Goal: Information Seeking & Learning: Compare options

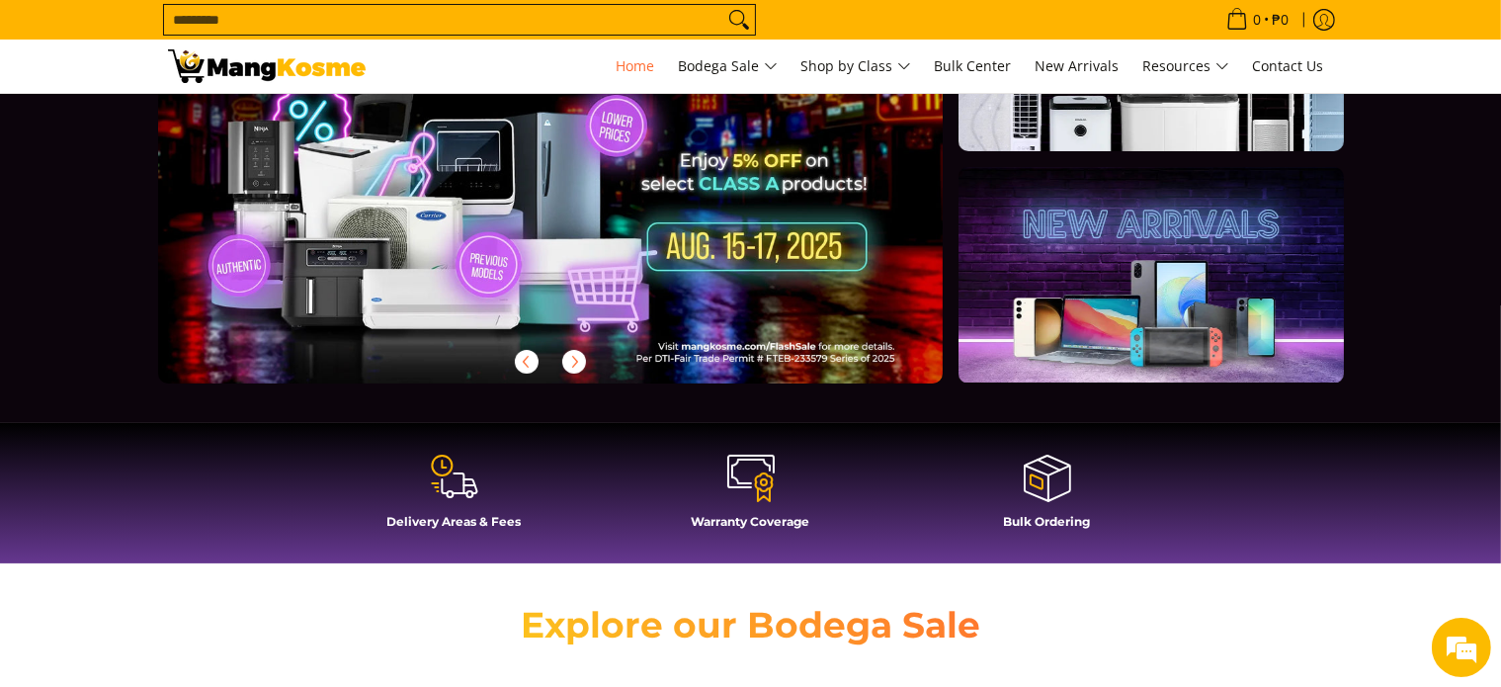
click at [461, 487] on icon at bounding box center [454, 475] width 47 height 47
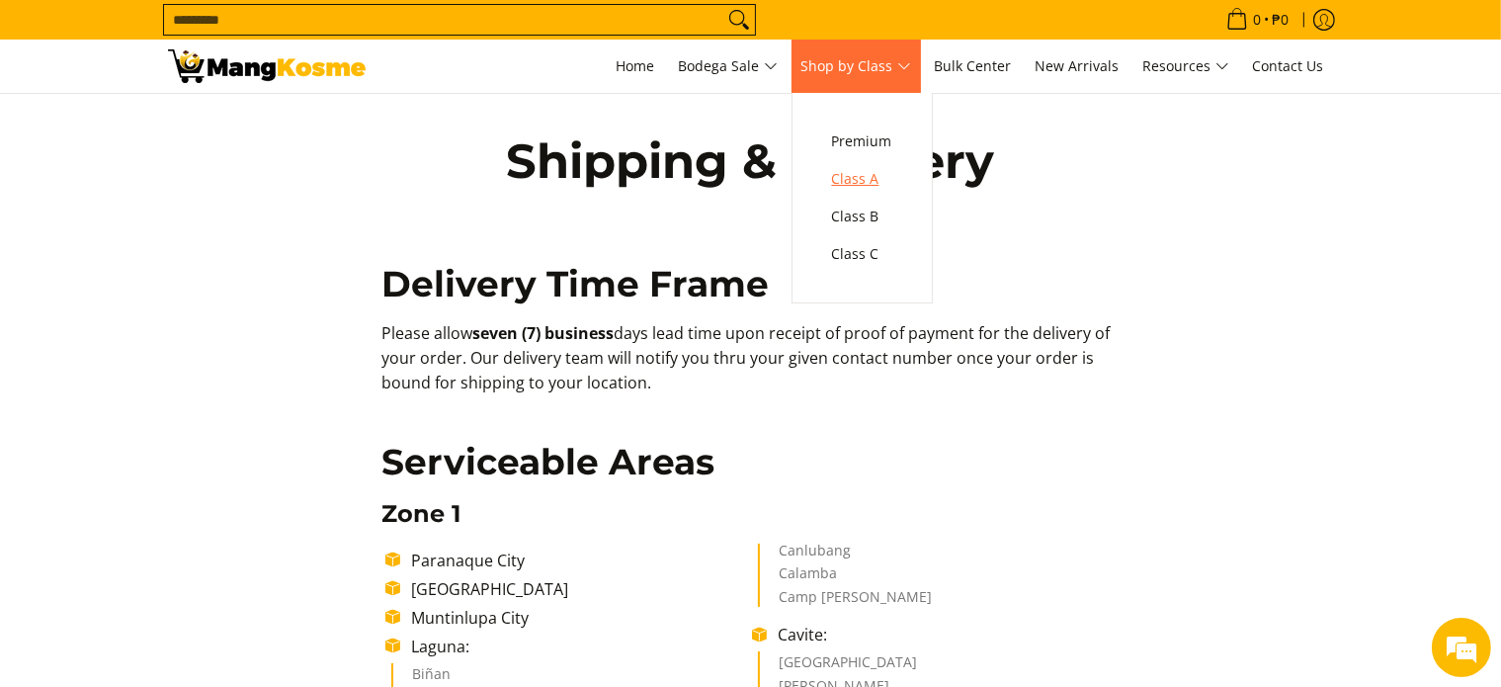
click at [861, 181] on span "Class A" at bounding box center [862, 179] width 60 height 25
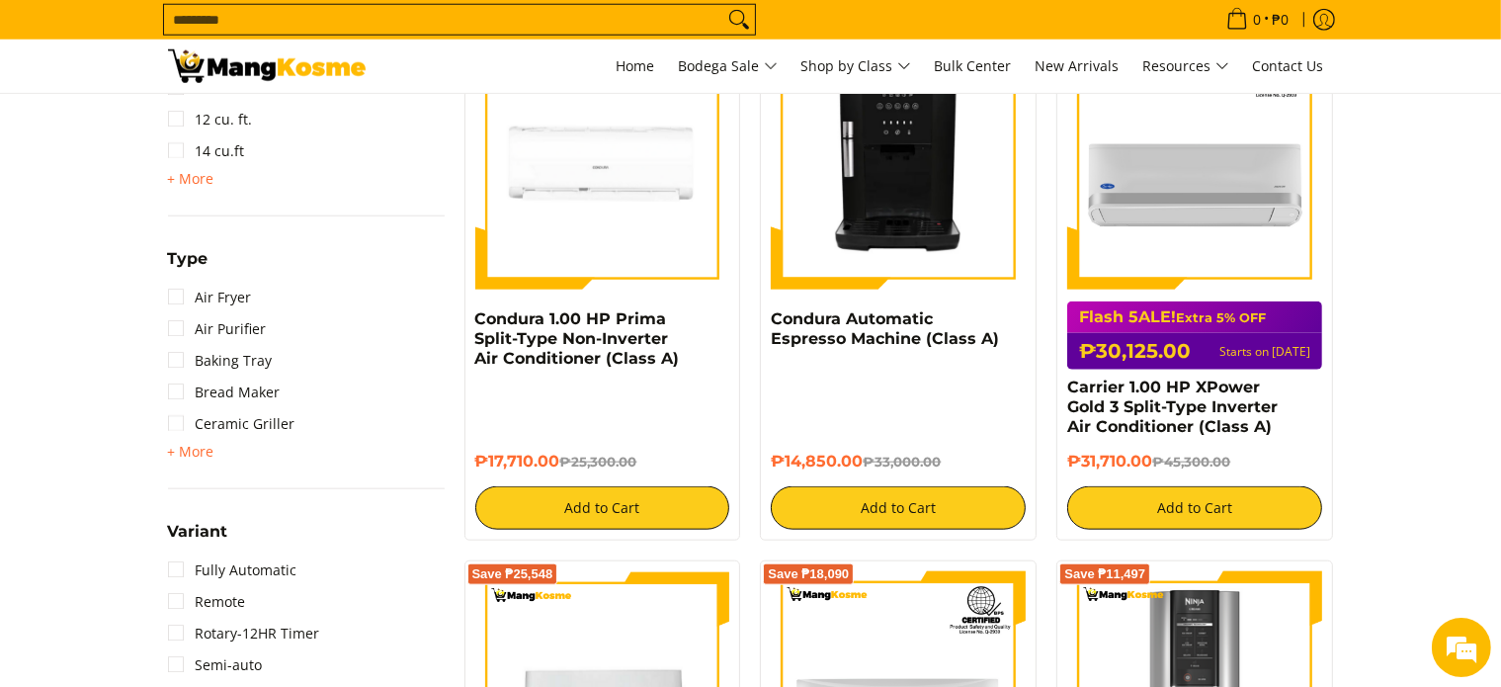
scroll to position [2026, 0]
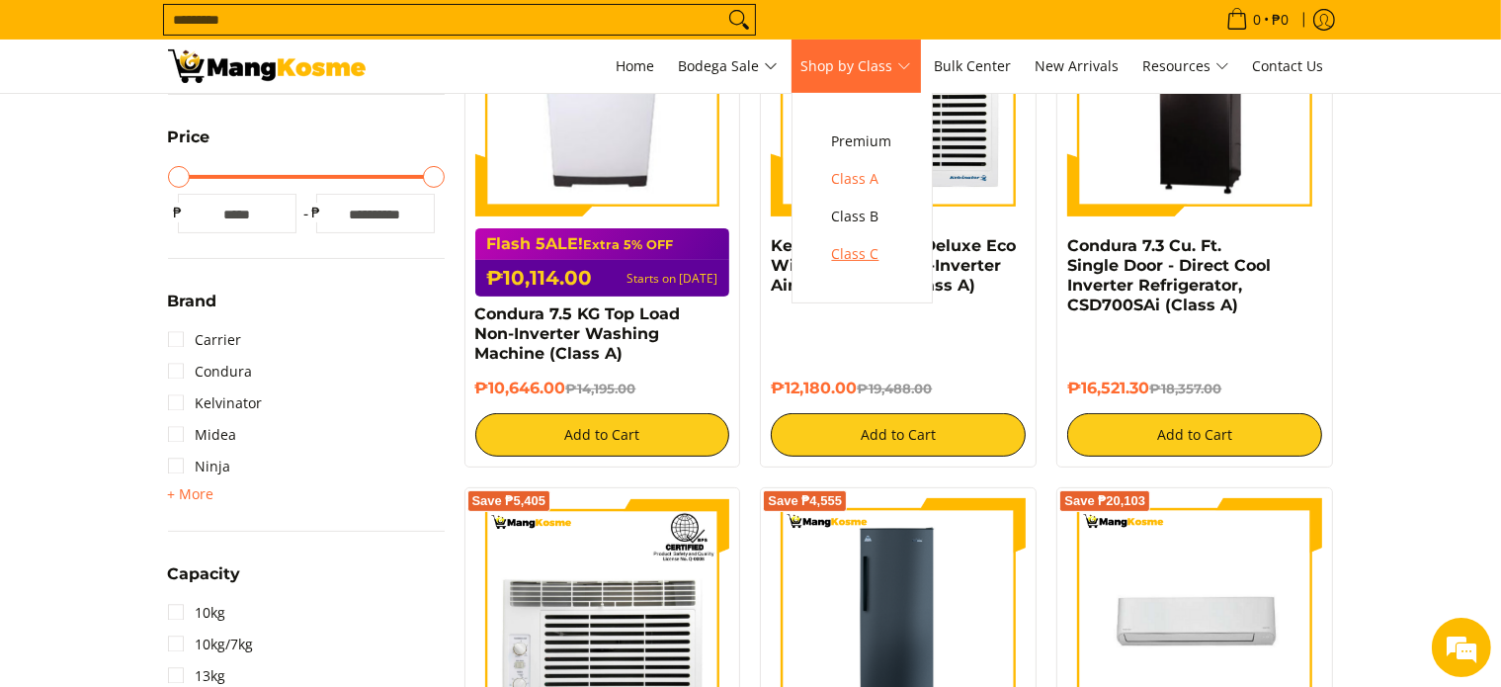
click at [862, 252] on span "Class C" at bounding box center [862, 254] width 60 height 25
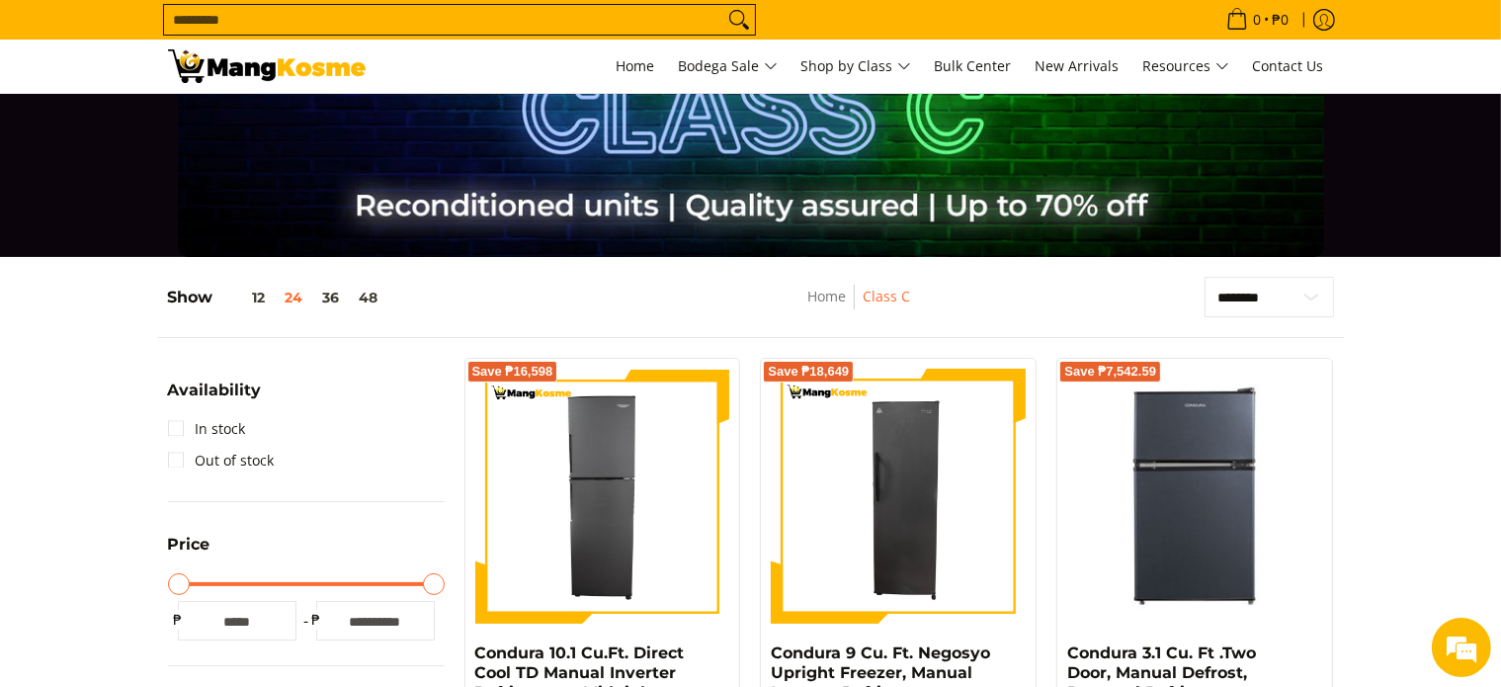
scroll to position [74, 0]
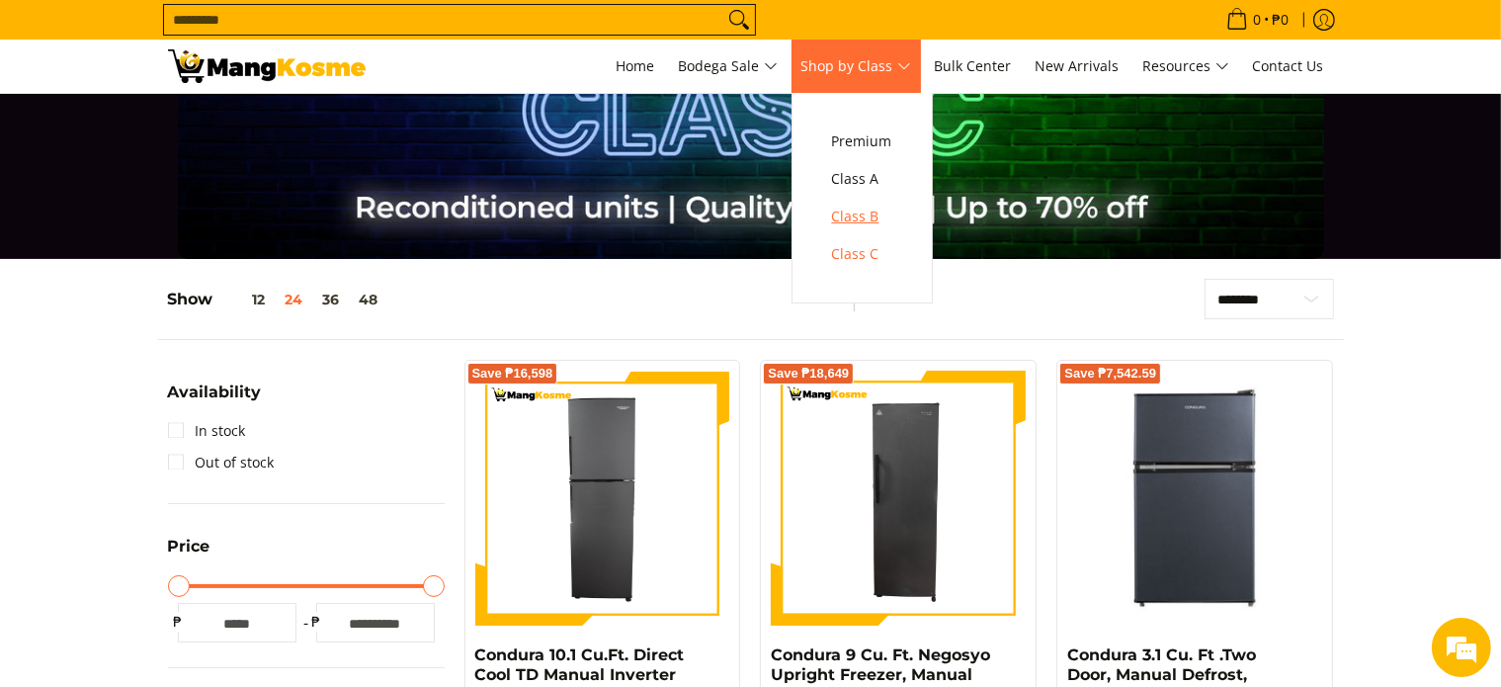
click at [865, 220] on span "Class B" at bounding box center [862, 217] width 60 height 25
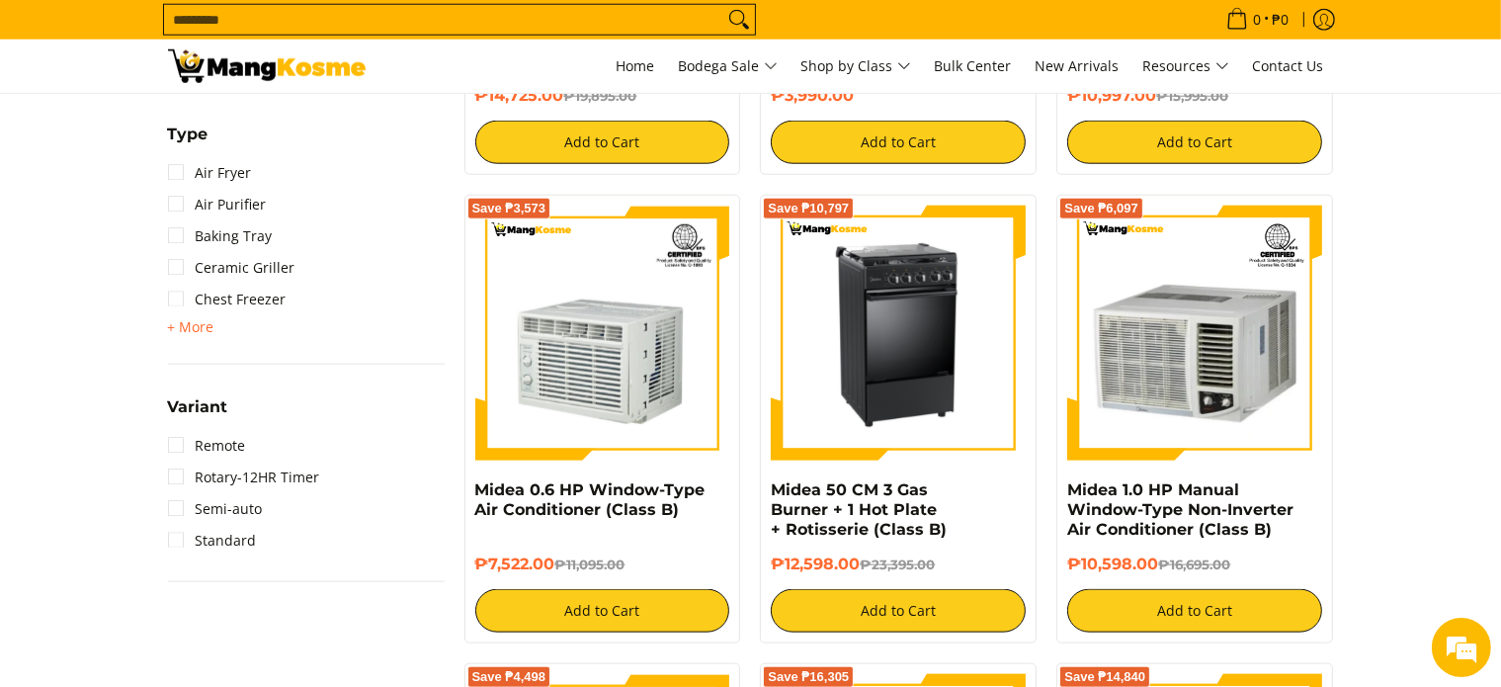
scroll to position [2075, 0]
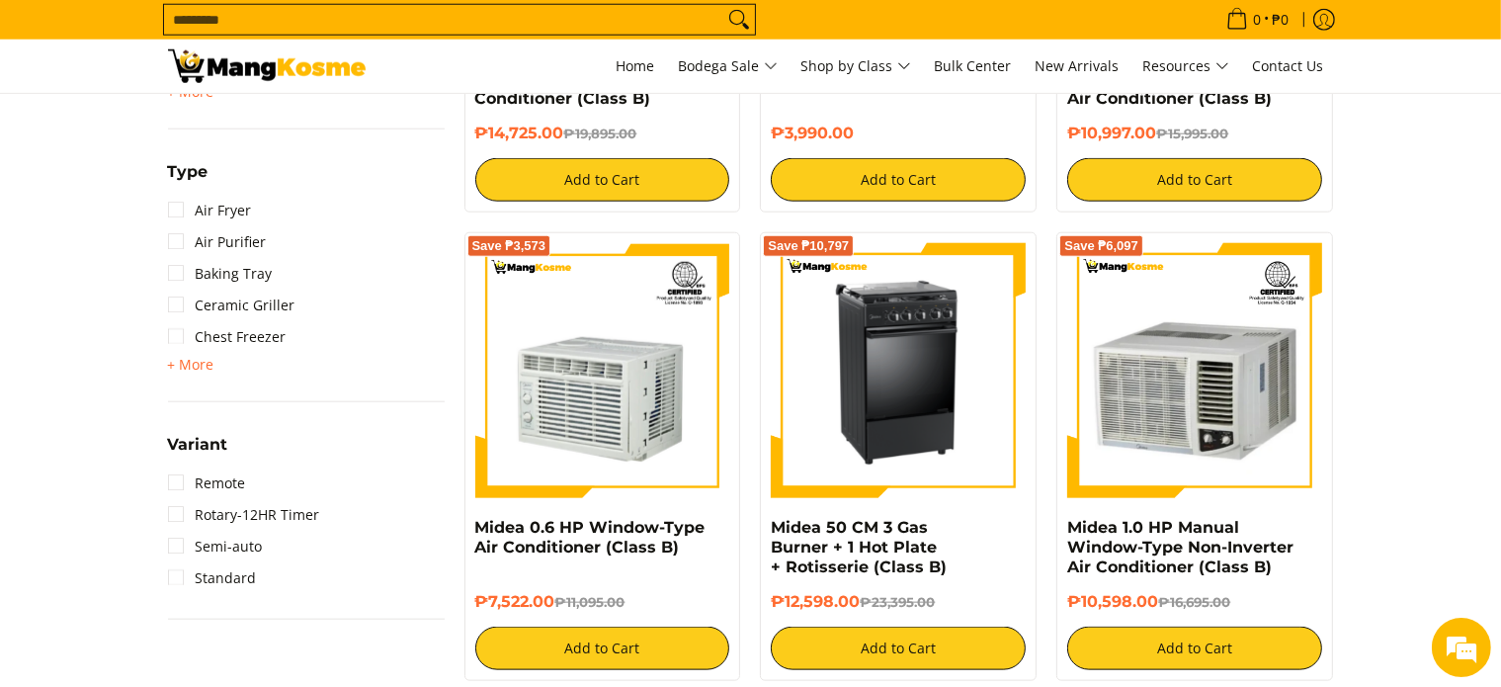
drag, startPoint x: 0, startPoint y: 0, endPoint x: 1571, endPoint y: 355, distance: 1610.4
click at [1500, 355] on html "Skip to Main Content Home Bodega Sale Shop by Class Bulk Center New Arrivals Re…" at bounding box center [750, 477] width 1501 height 5104
click at [198, 362] on span "+ More" at bounding box center [191, 365] width 46 height 16
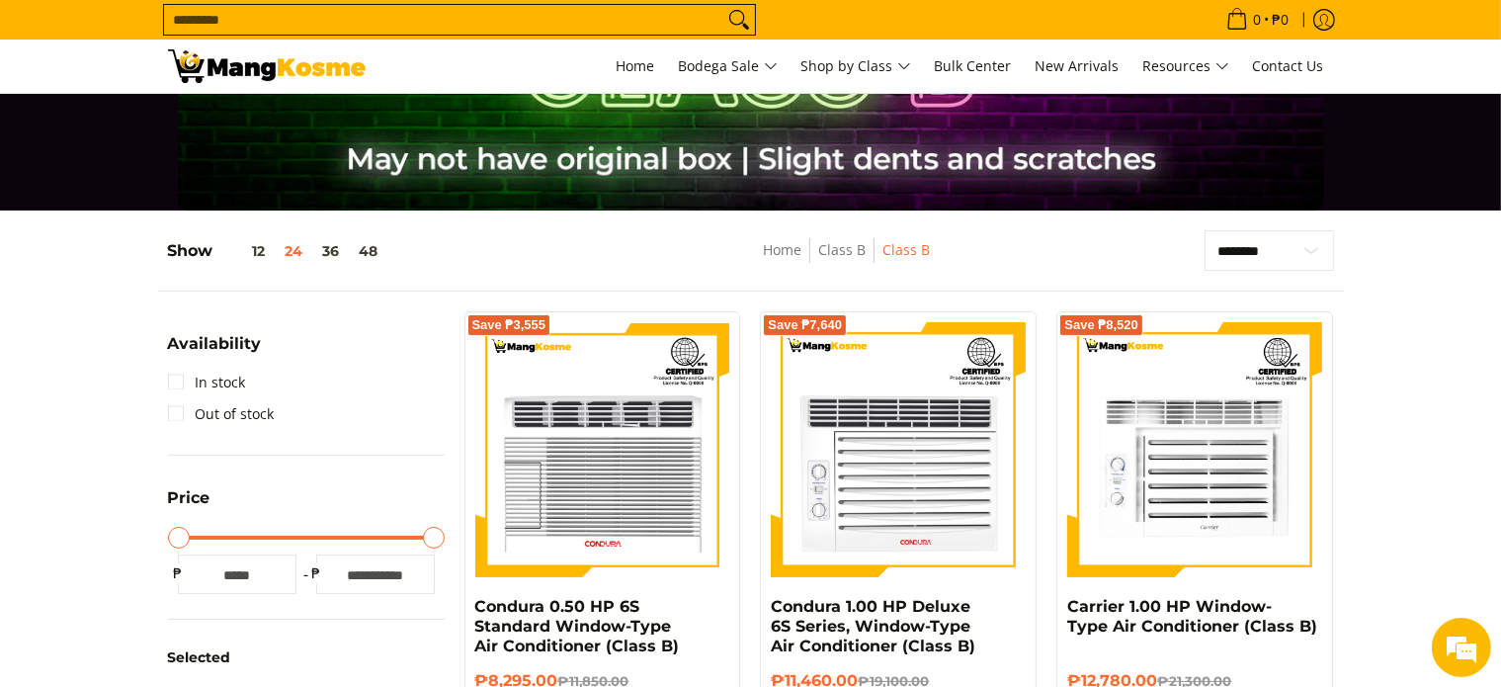
scroll to position [79, 0]
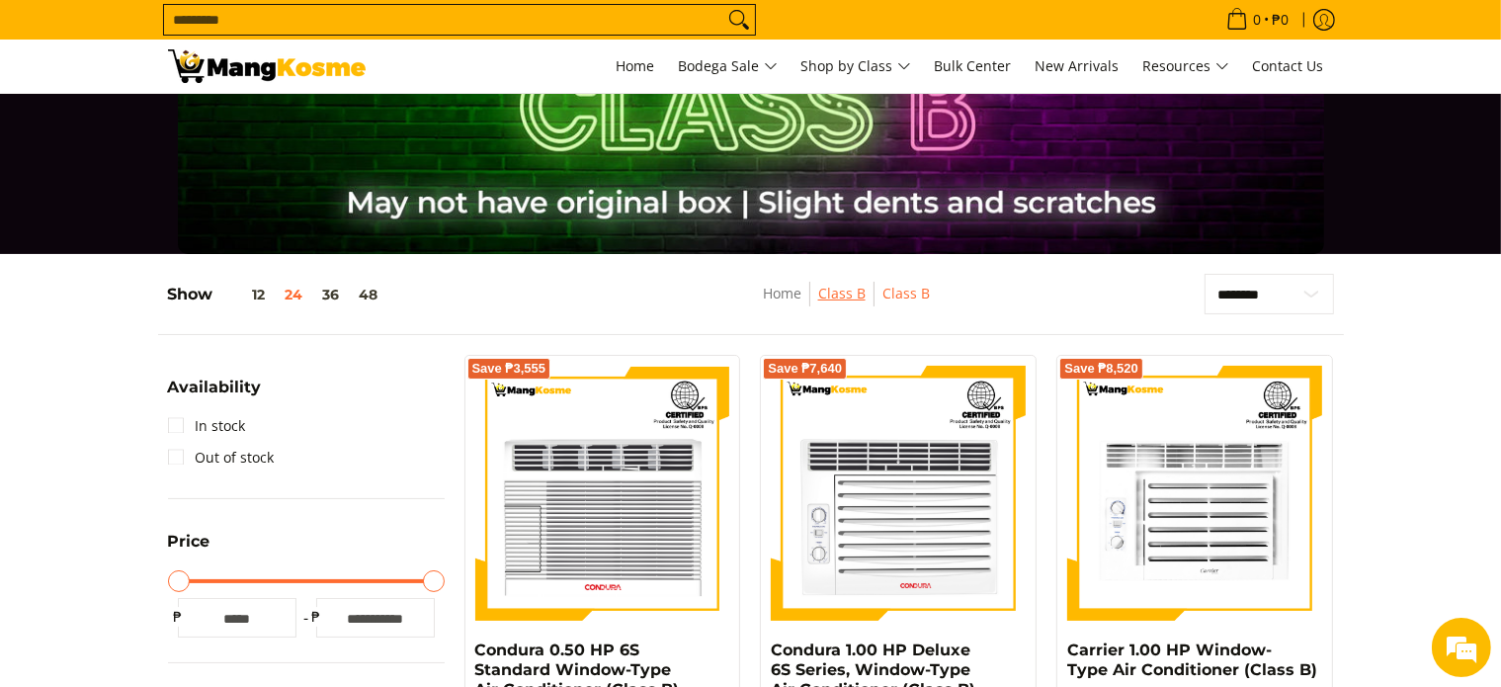
click at [850, 293] on link "Class B" at bounding box center [841, 293] width 47 height 19
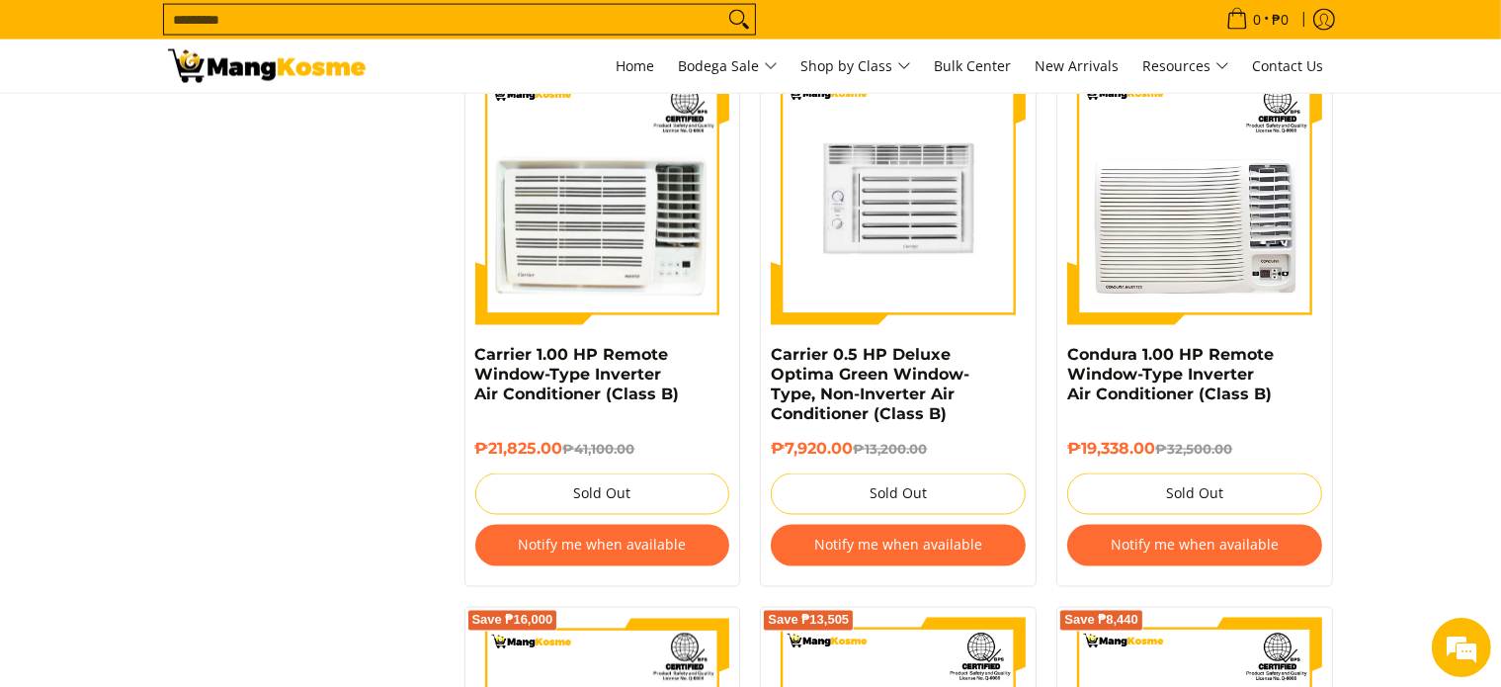
scroll to position [3260, 0]
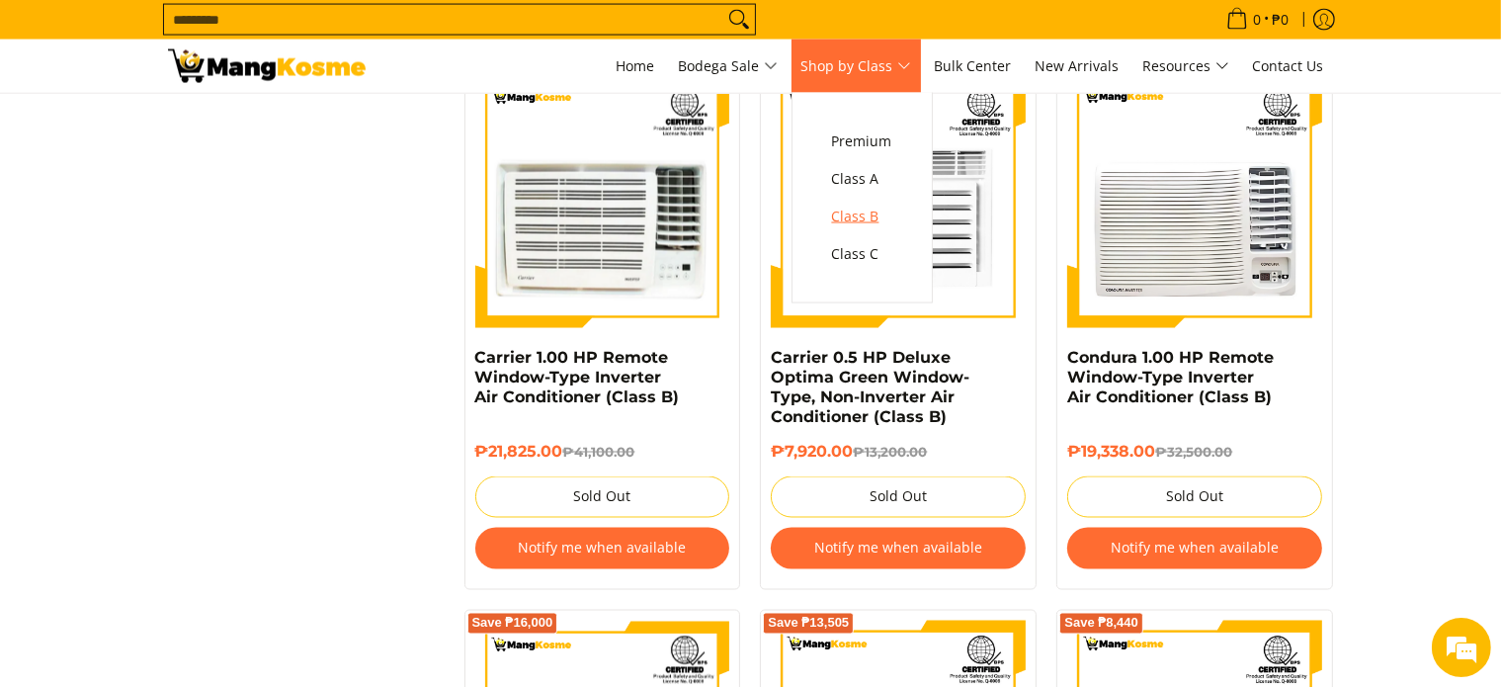
click at [877, 223] on span "Class B" at bounding box center [862, 217] width 60 height 25
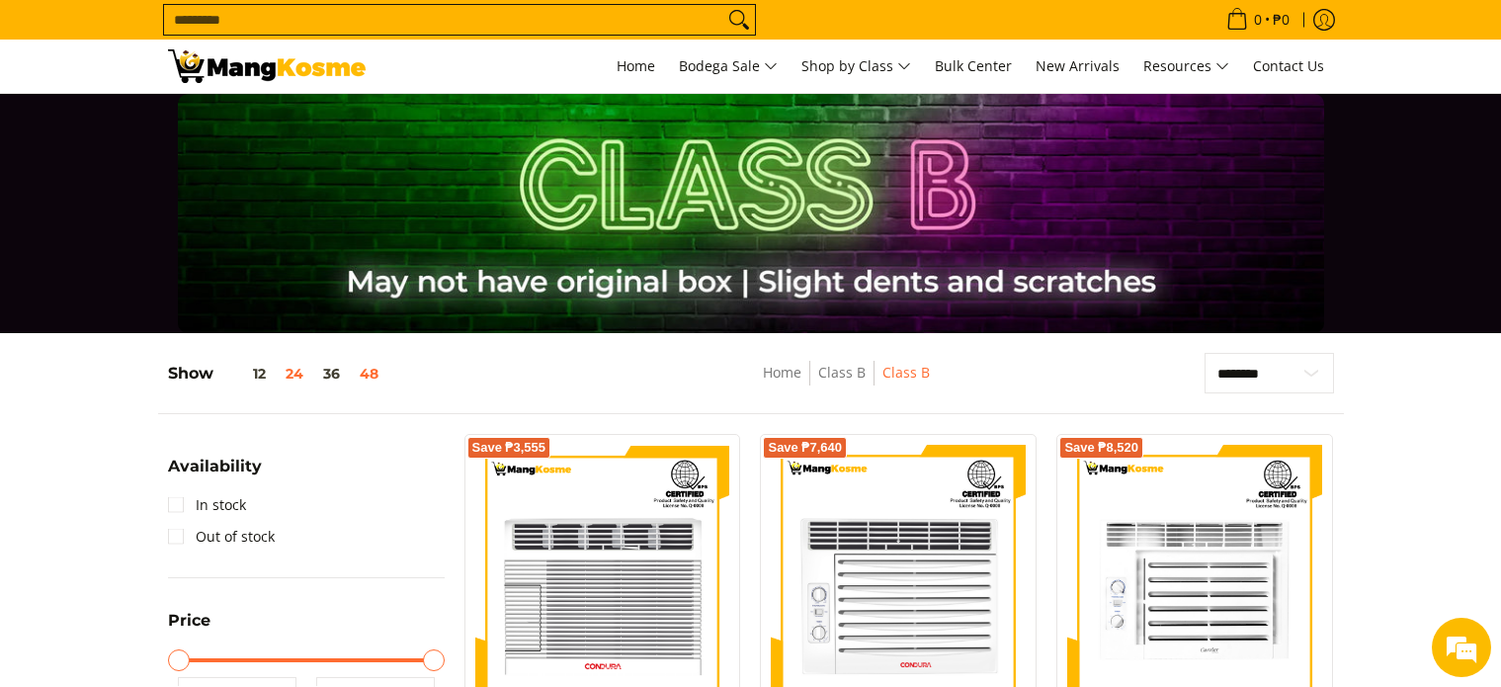
click at [371, 373] on button "48" at bounding box center [369, 374] width 39 height 16
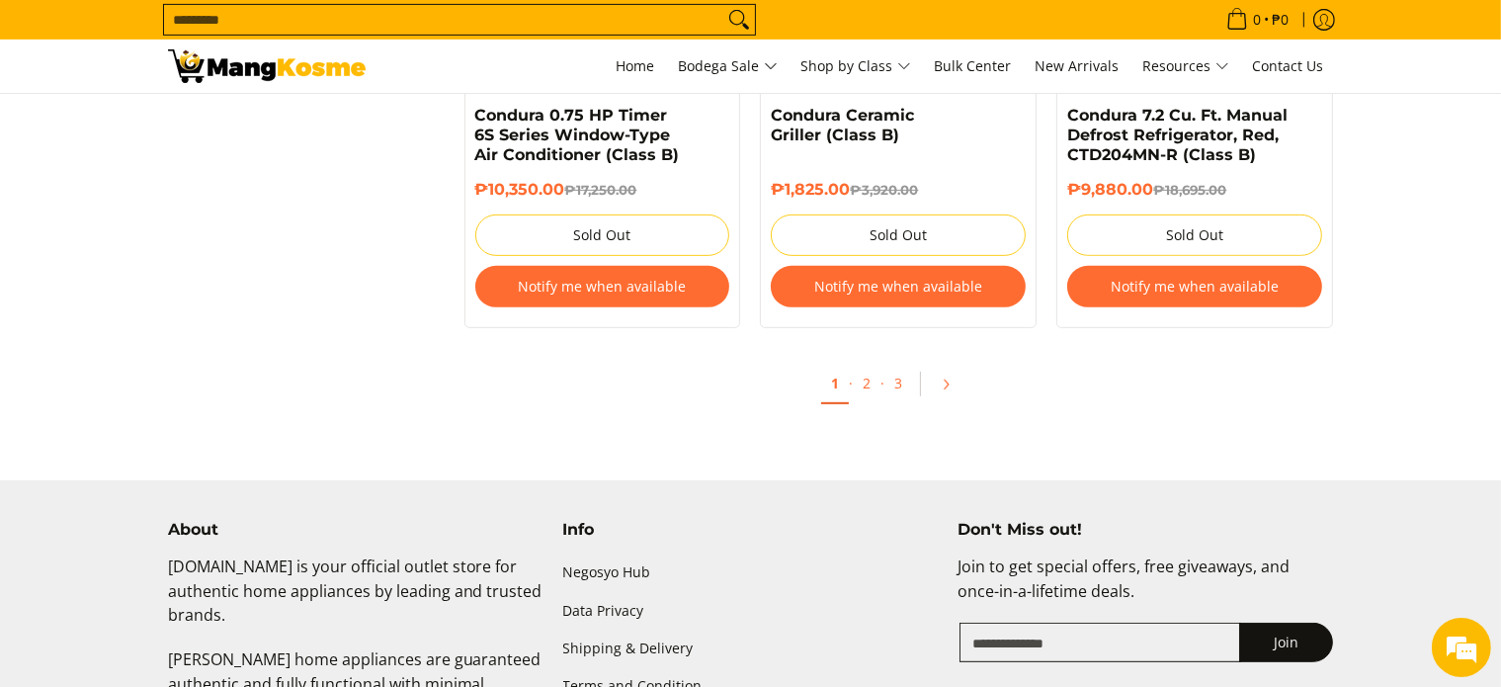
scroll to position [8357, 0]
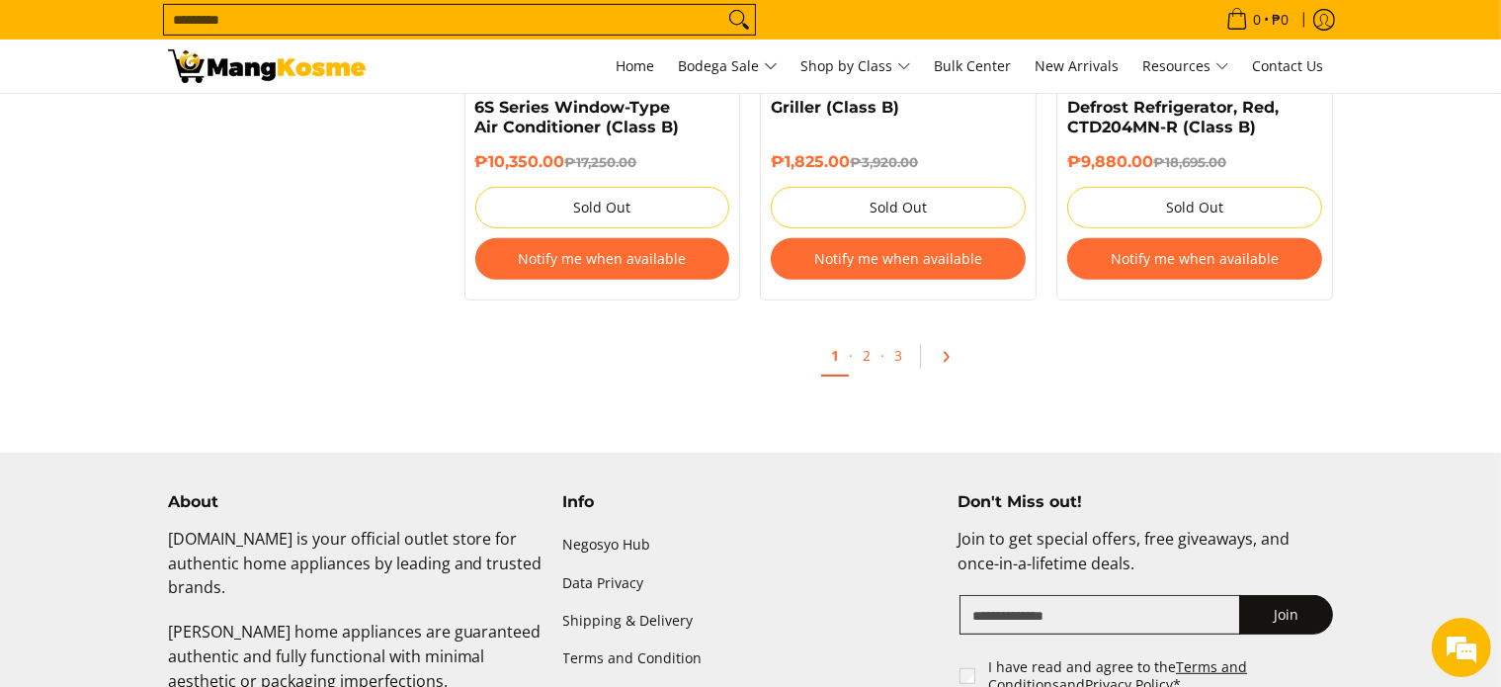
click at [948, 364] on icon "Pagination" at bounding box center [946, 357] width 14 height 14
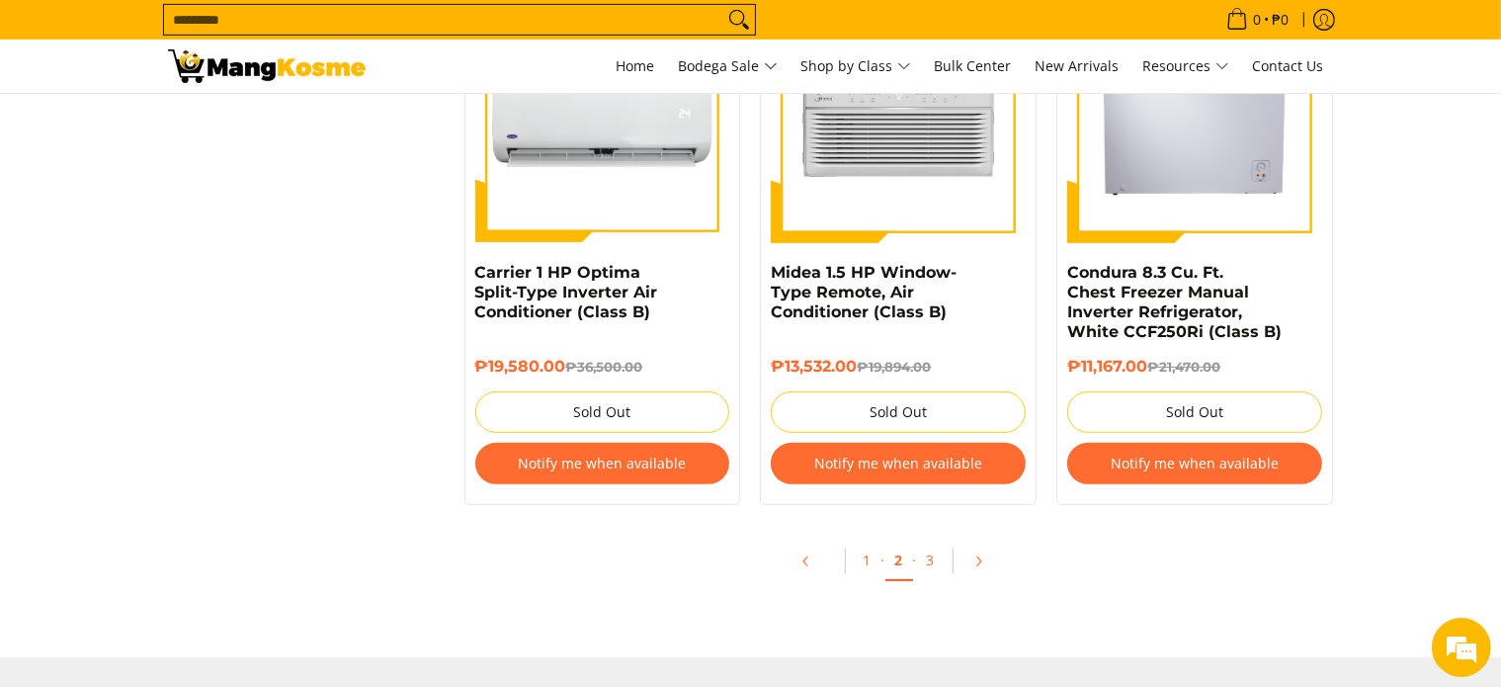
scroll to position [8398, 0]
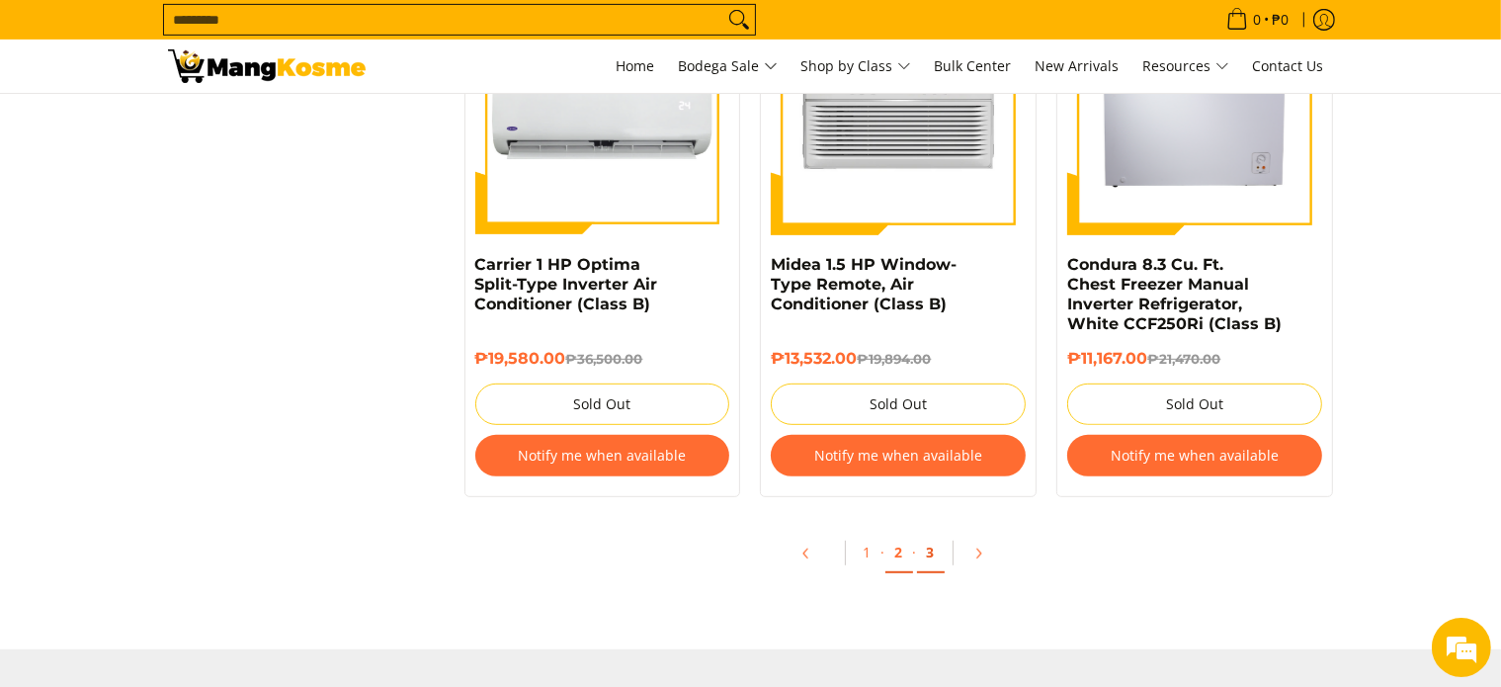
click at [929, 556] on link "3" at bounding box center [931, 553] width 28 height 41
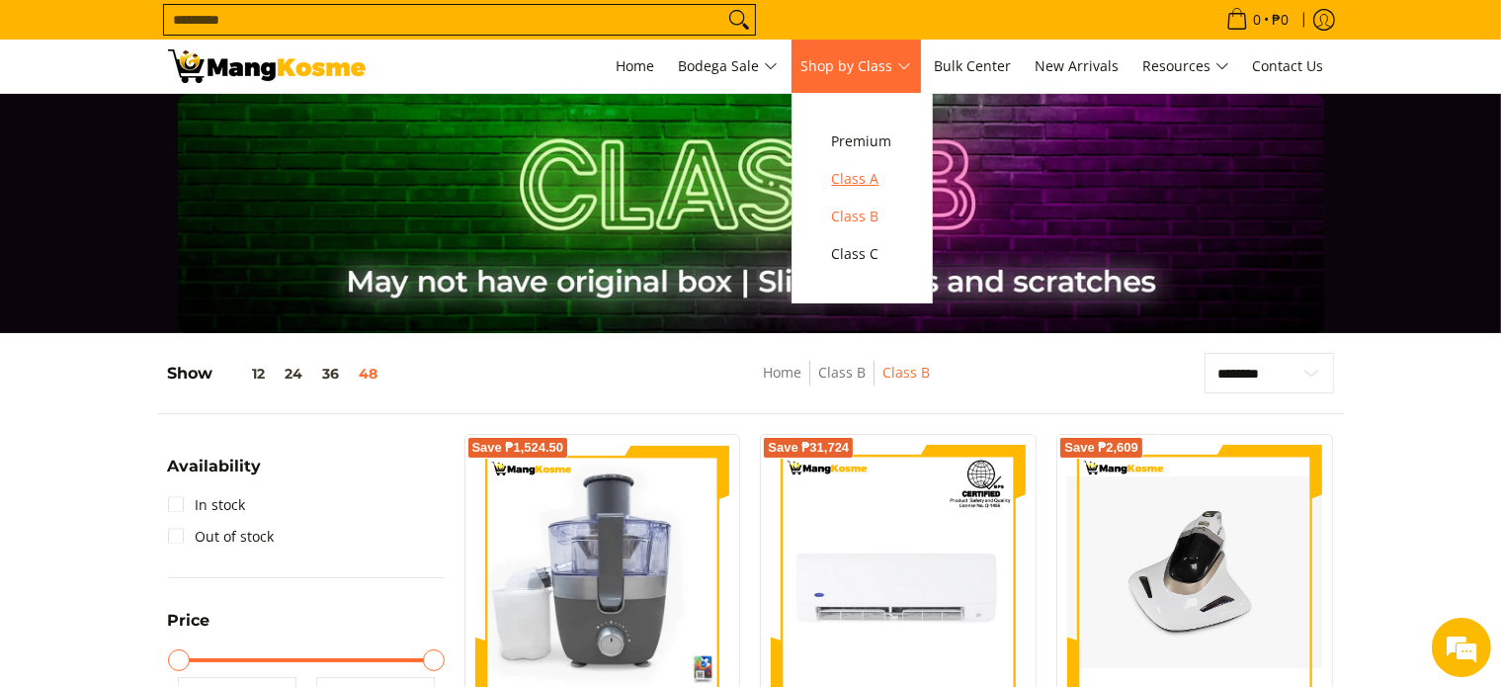
click at [869, 178] on span "Class A" at bounding box center [862, 179] width 60 height 25
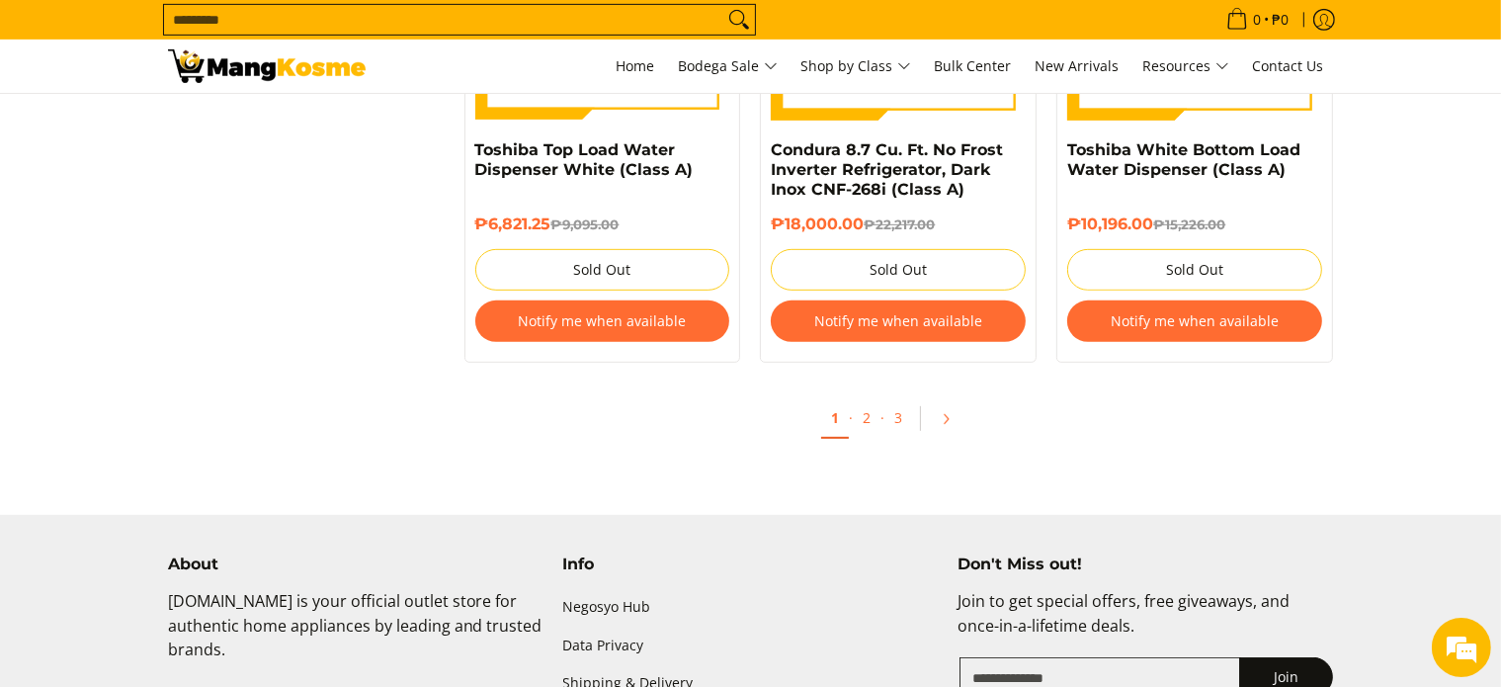
scroll to position [8595, 0]
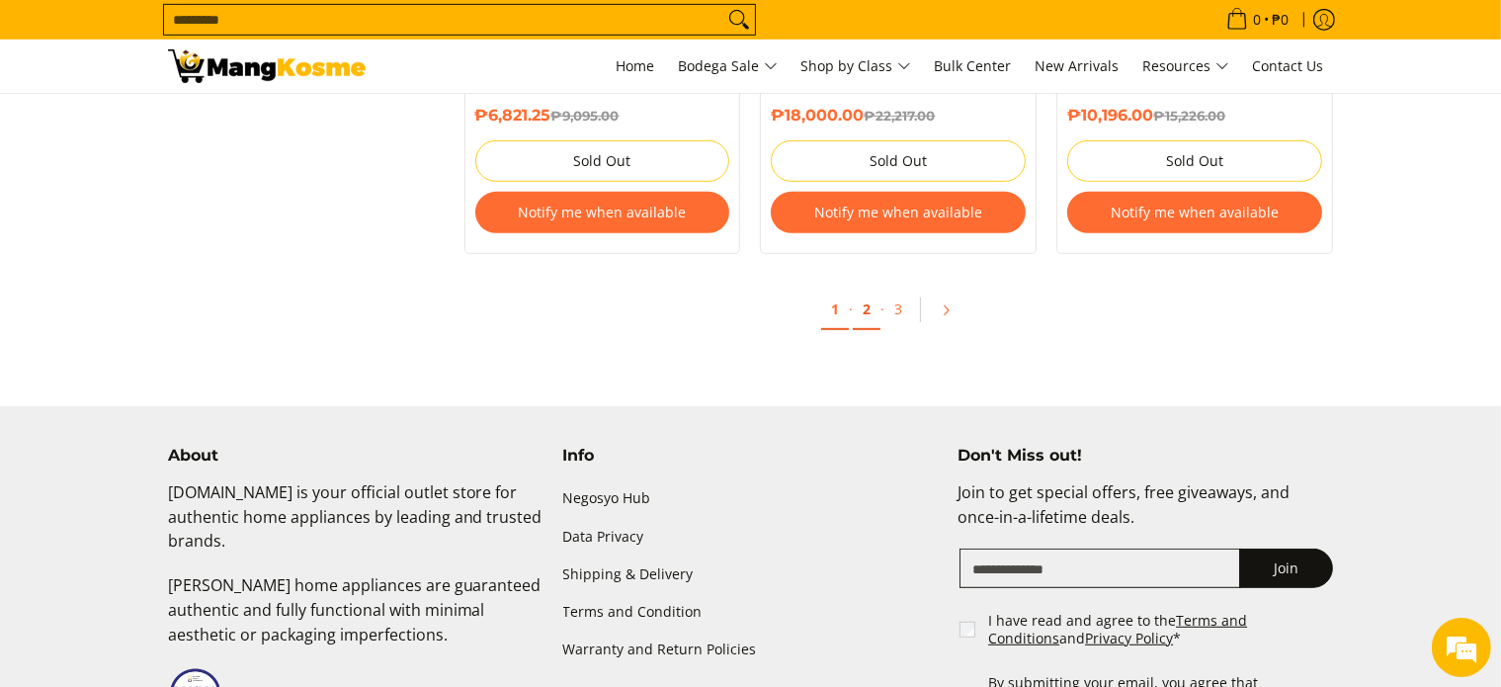
click at [867, 321] on link "2" at bounding box center [867, 309] width 28 height 41
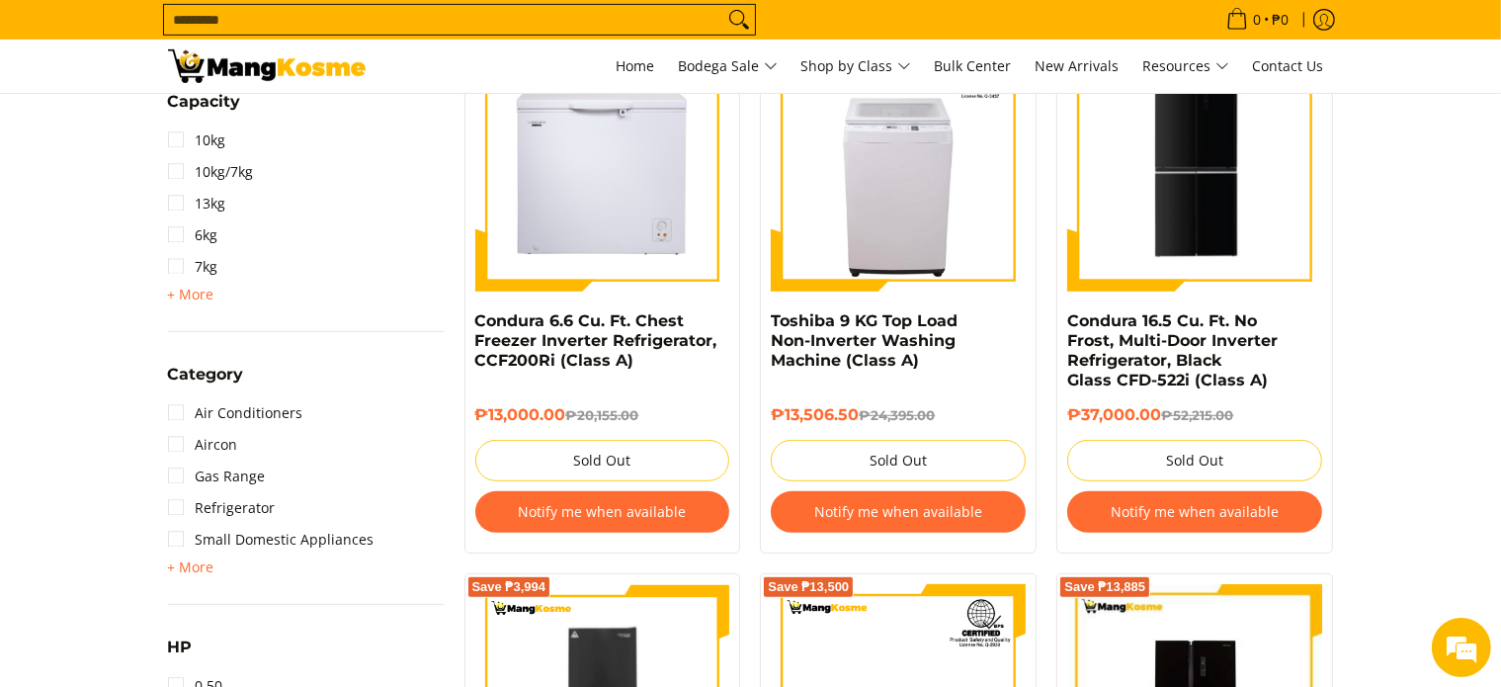
scroll to position [988, 0]
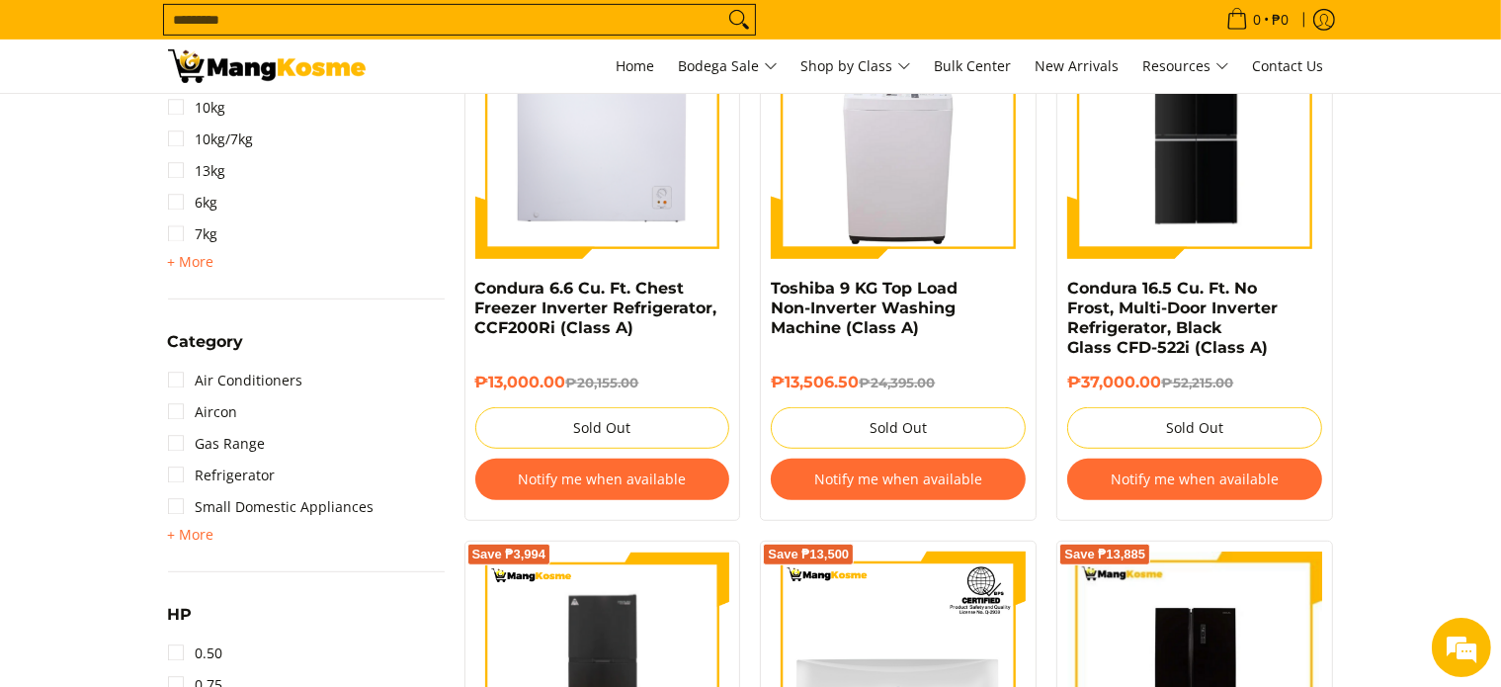
click at [1235, 478] on button "Notify me when available" at bounding box center [1194, 478] width 255 height 41
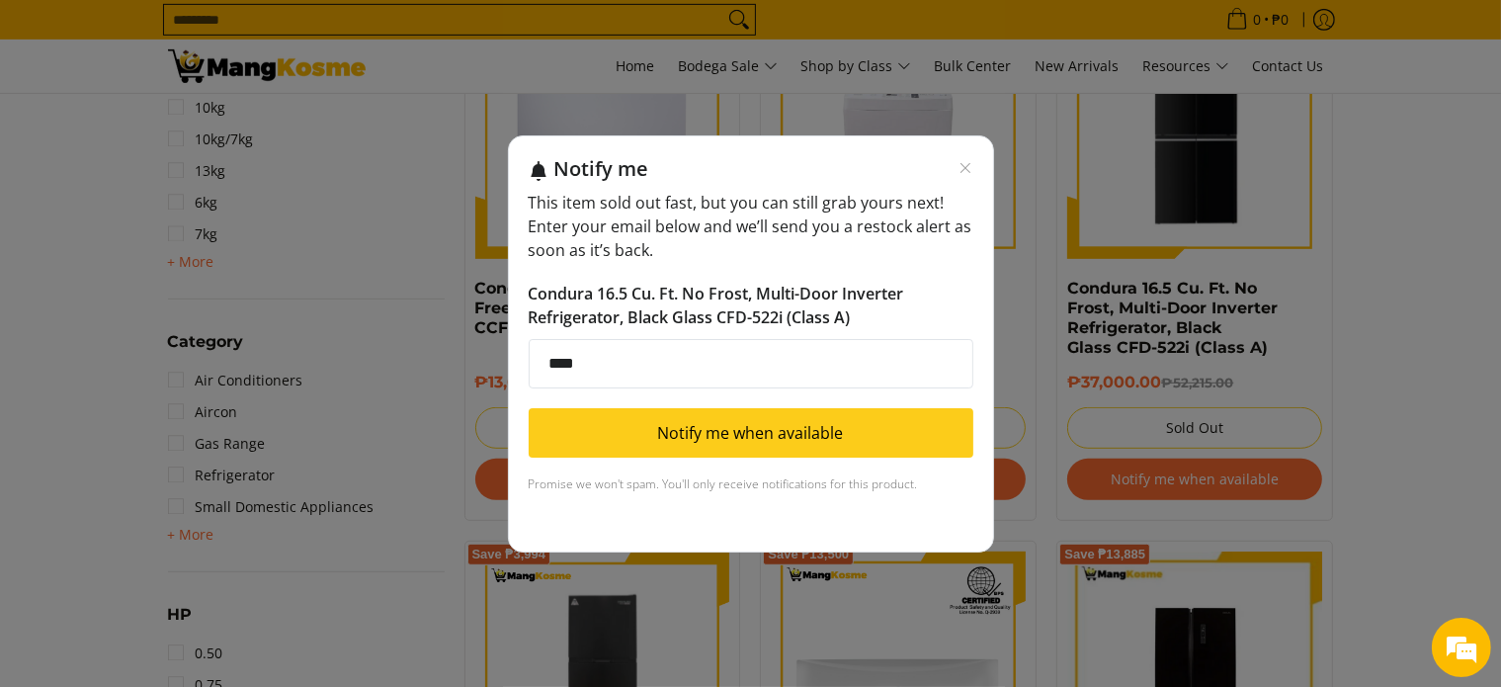
type input "**********"
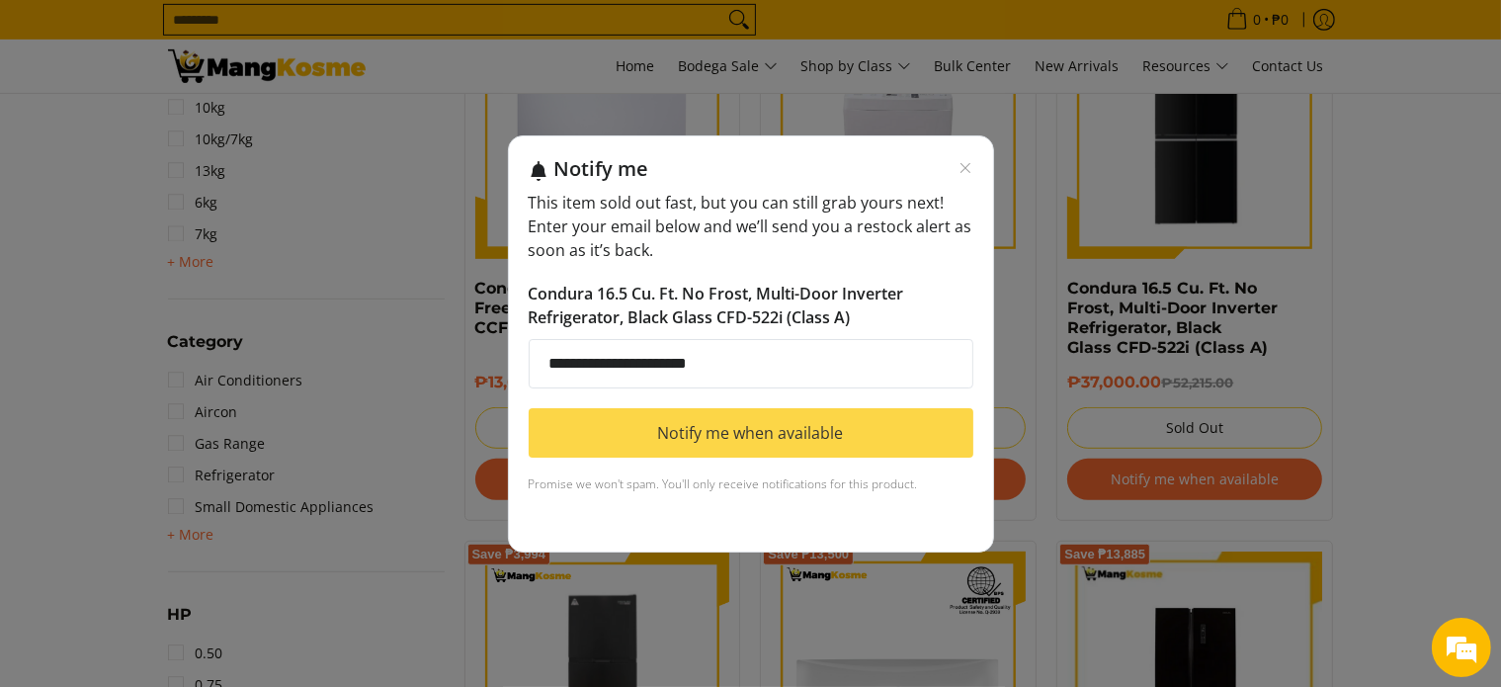
scroll to position [0, 0]
click at [816, 447] on button "Notify me when available" at bounding box center [751, 432] width 445 height 49
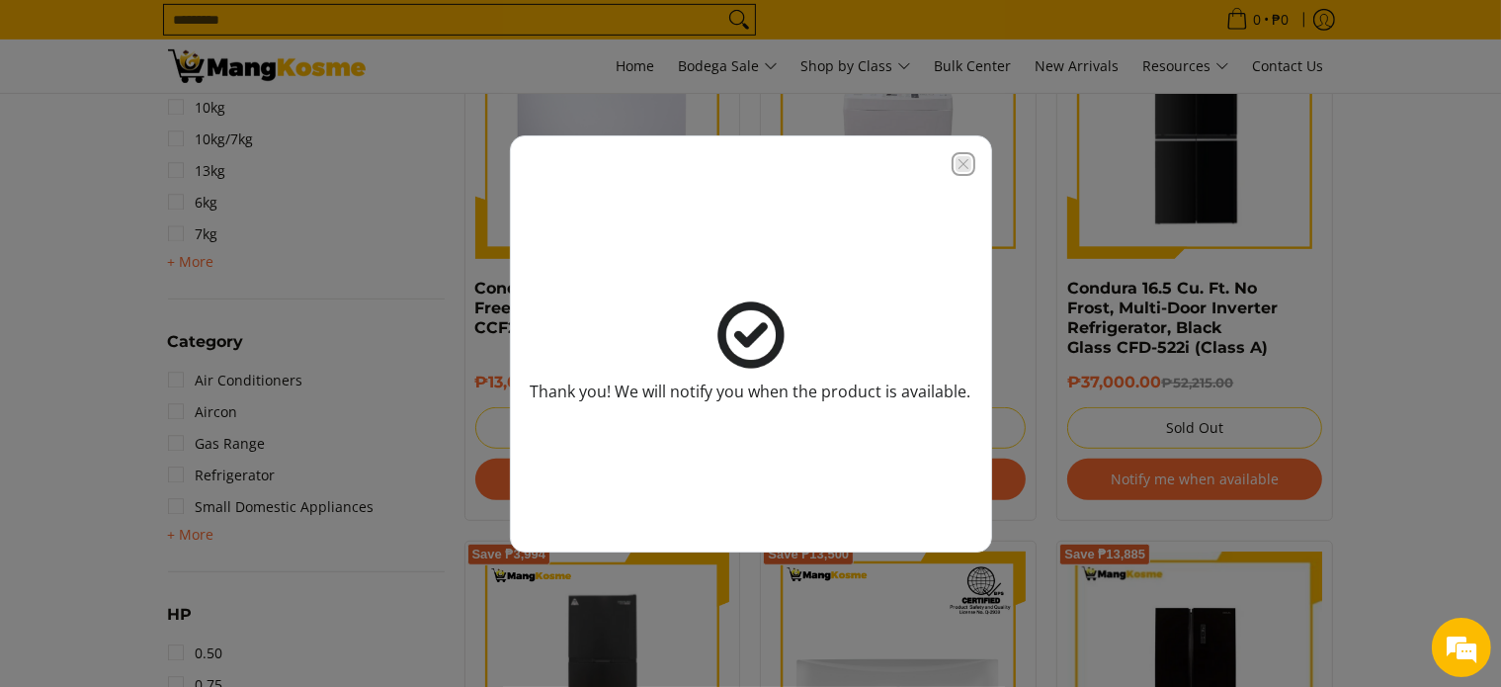
click at [957, 159] on icon "Close modal" at bounding box center [962, 163] width 10 height 10
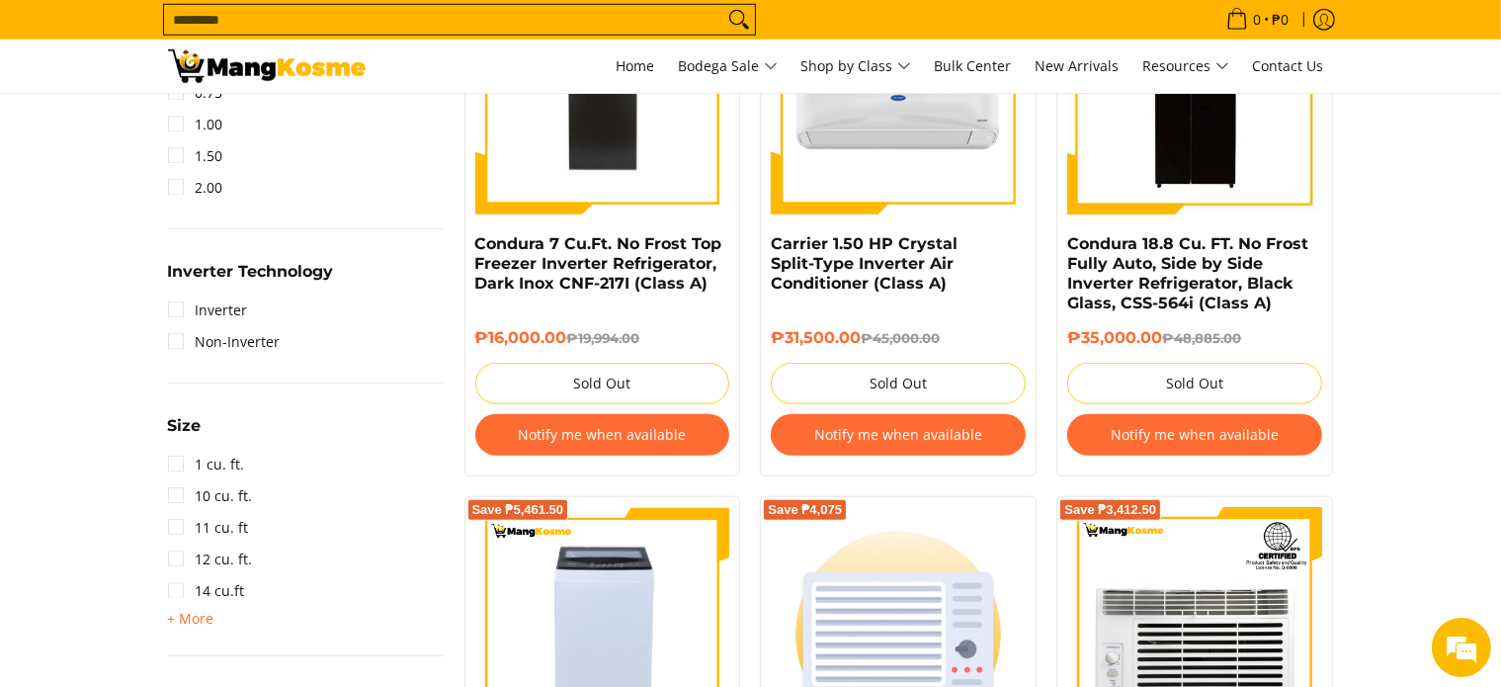
scroll to position [1581, 0]
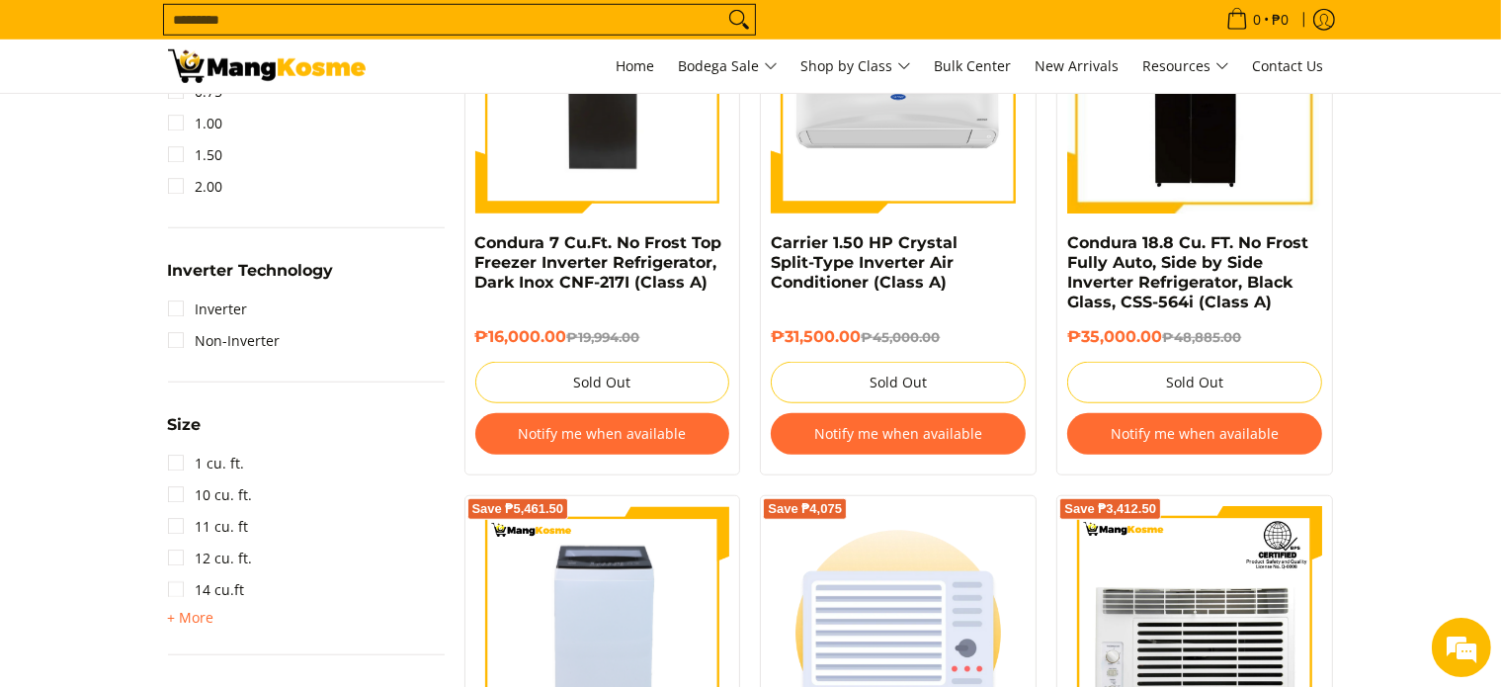
click at [1158, 435] on button "Notify me when available" at bounding box center [1194, 433] width 255 height 41
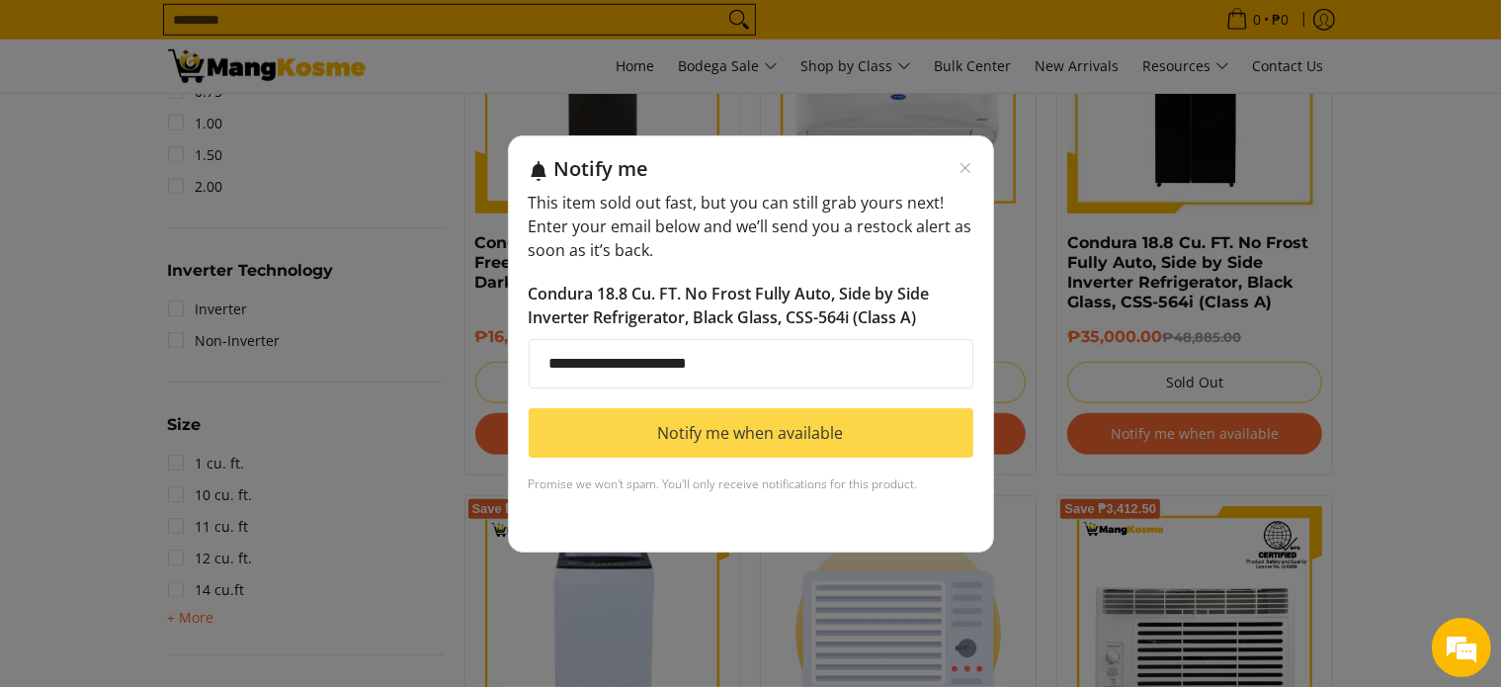
click at [710, 428] on button "Notify me when available" at bounding box center [751, 432] width 445 height 49
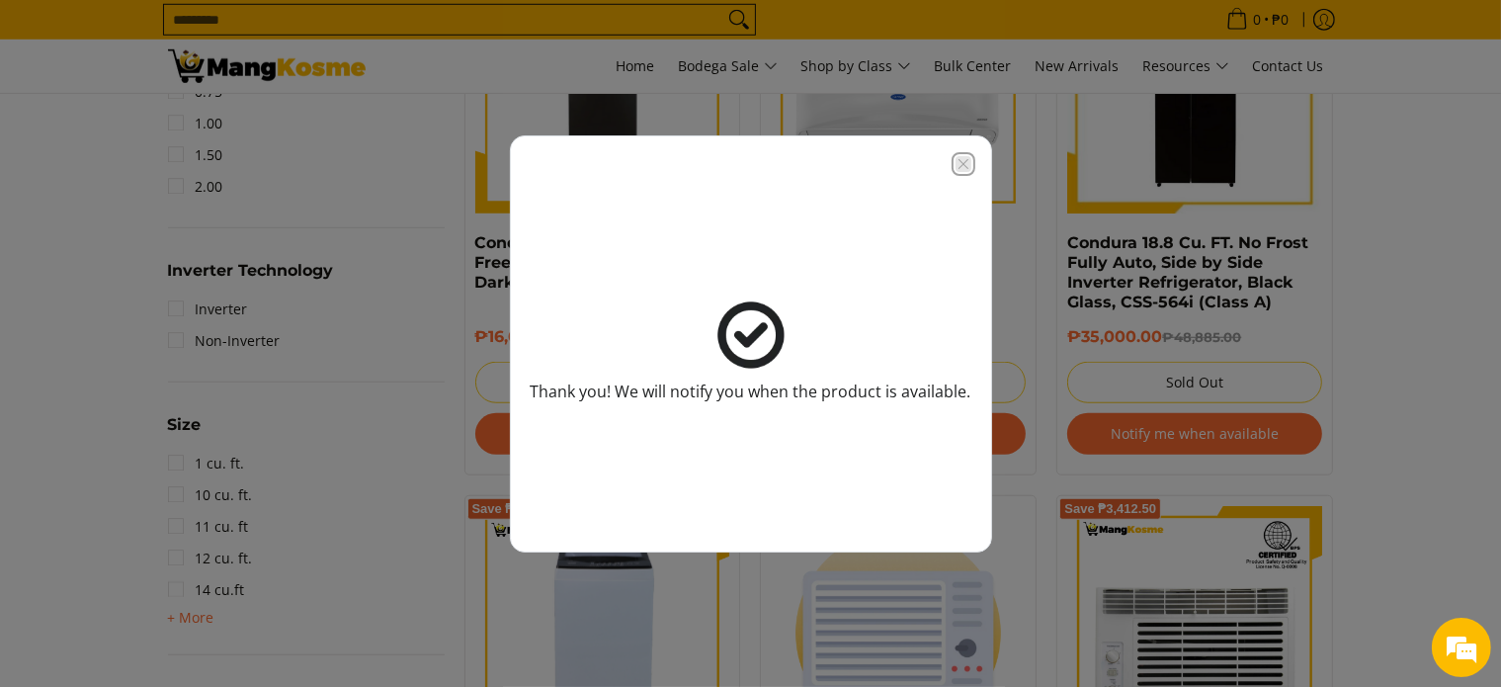
click at [960, 162] on icon "Close modal" at bounding box center [962, 163] width 10 height 10
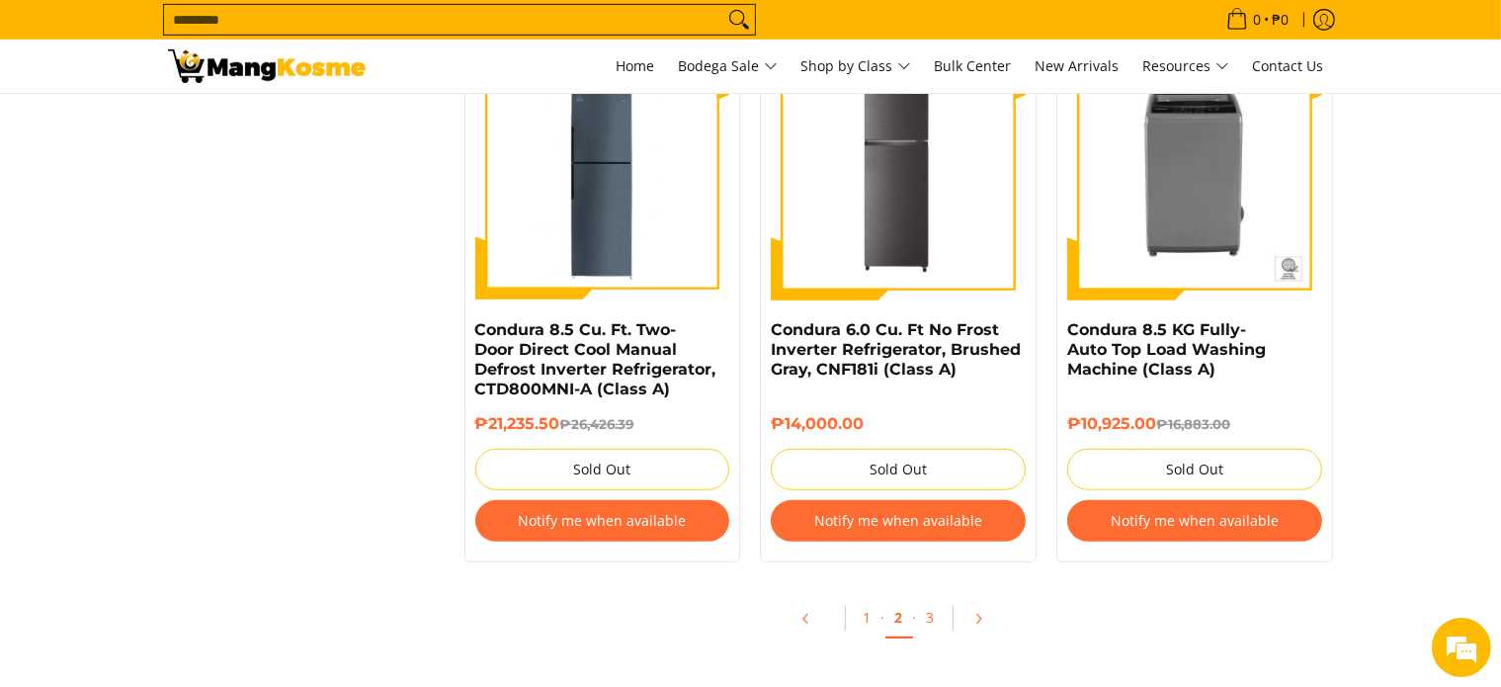
scroll to position [8595, 0]
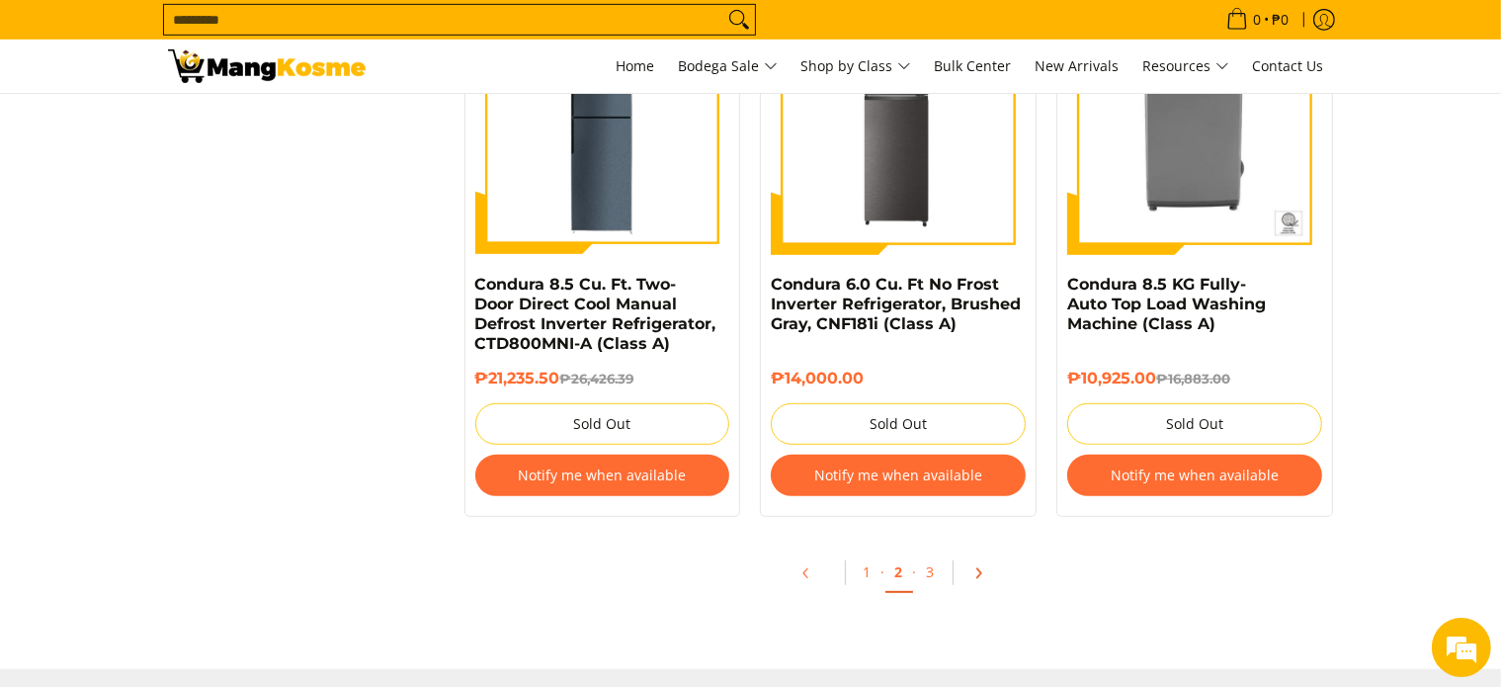
click at [977, 568] on link "Pagination" at bounding box center [984, 573] width 47 height 34
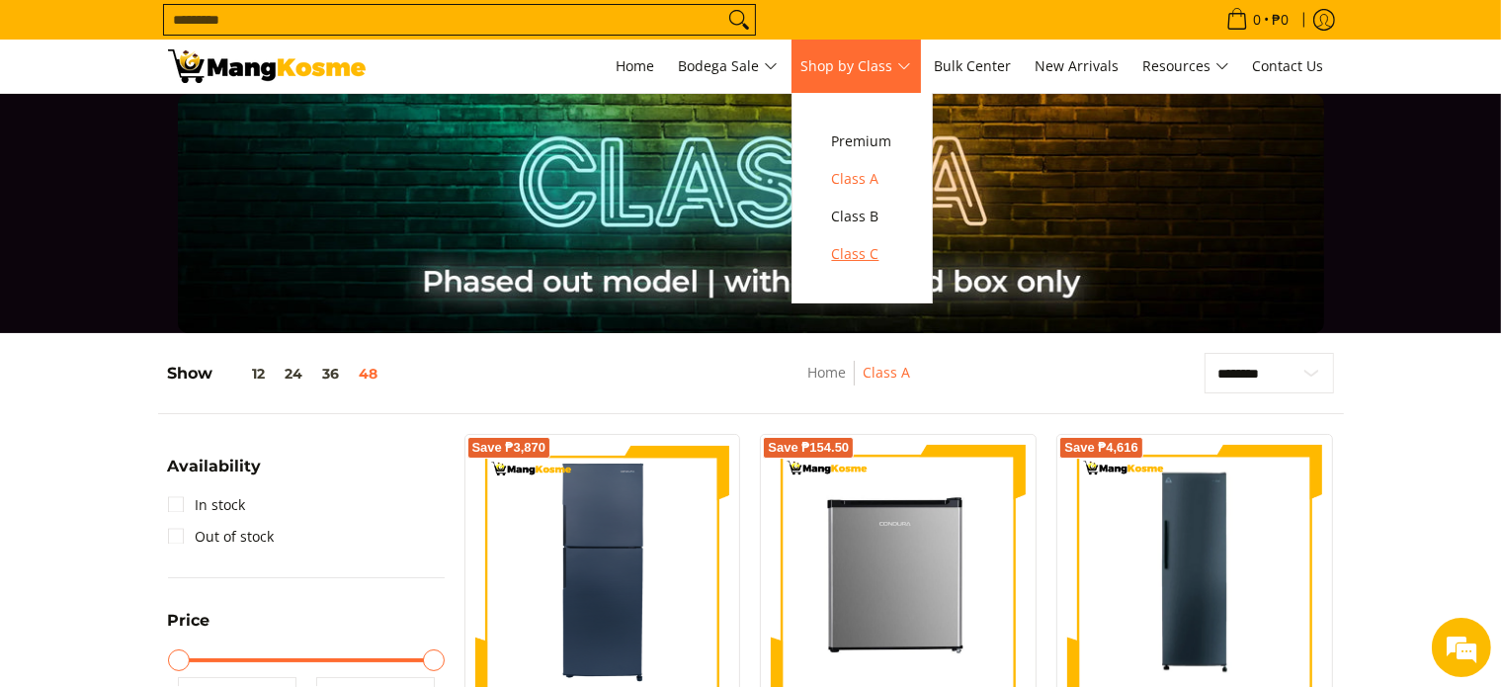
click at [878, 257] on span "Class C" at bounding box center [862, 254] width 60 height 25
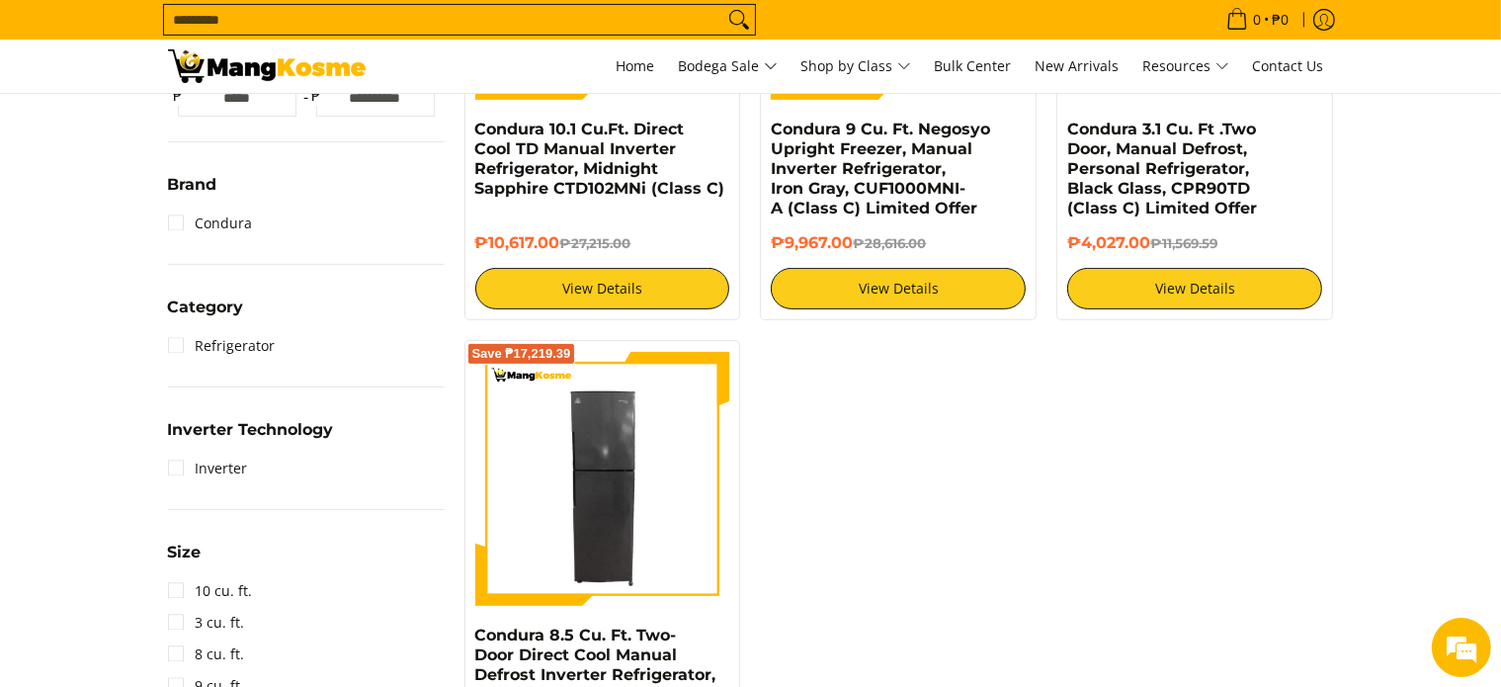
scroll to position [395, 0]
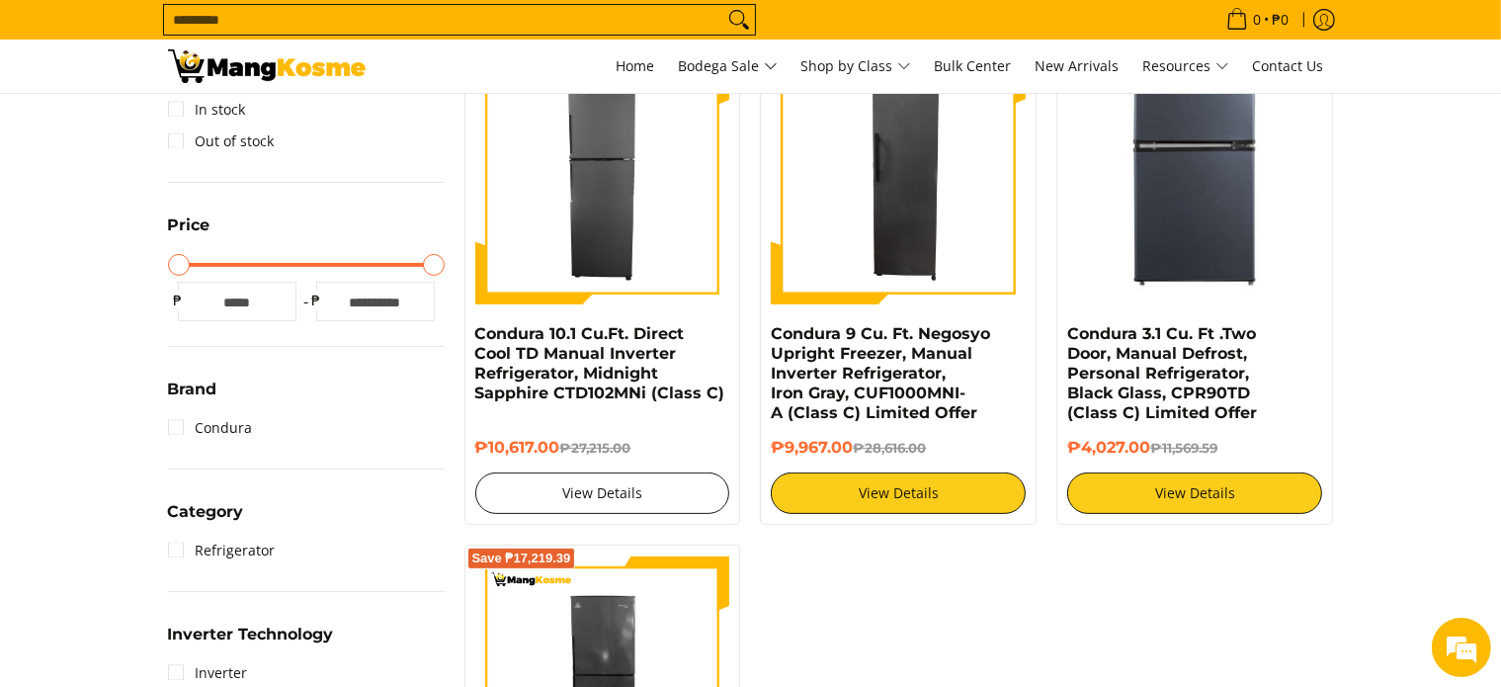
click at [658, 496] on link "View Details" at bounding box center [602, 492] width 255 height 41
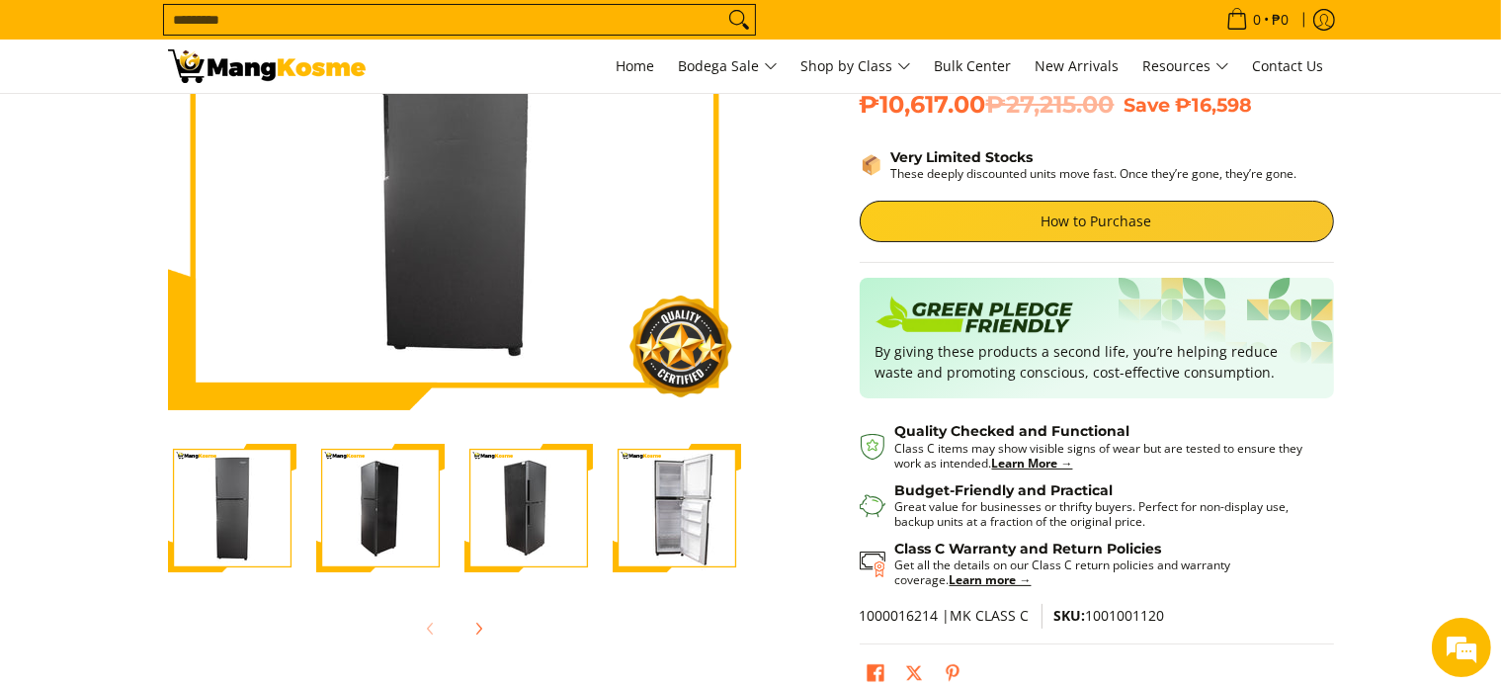
click at [536, 515] on img "Condura 10.1 Cu.Ft. Direct Cool TD Manual Inverter Refrigerator, Midnight Sapph…" at bounding box center [528, 508] width 128 height 128
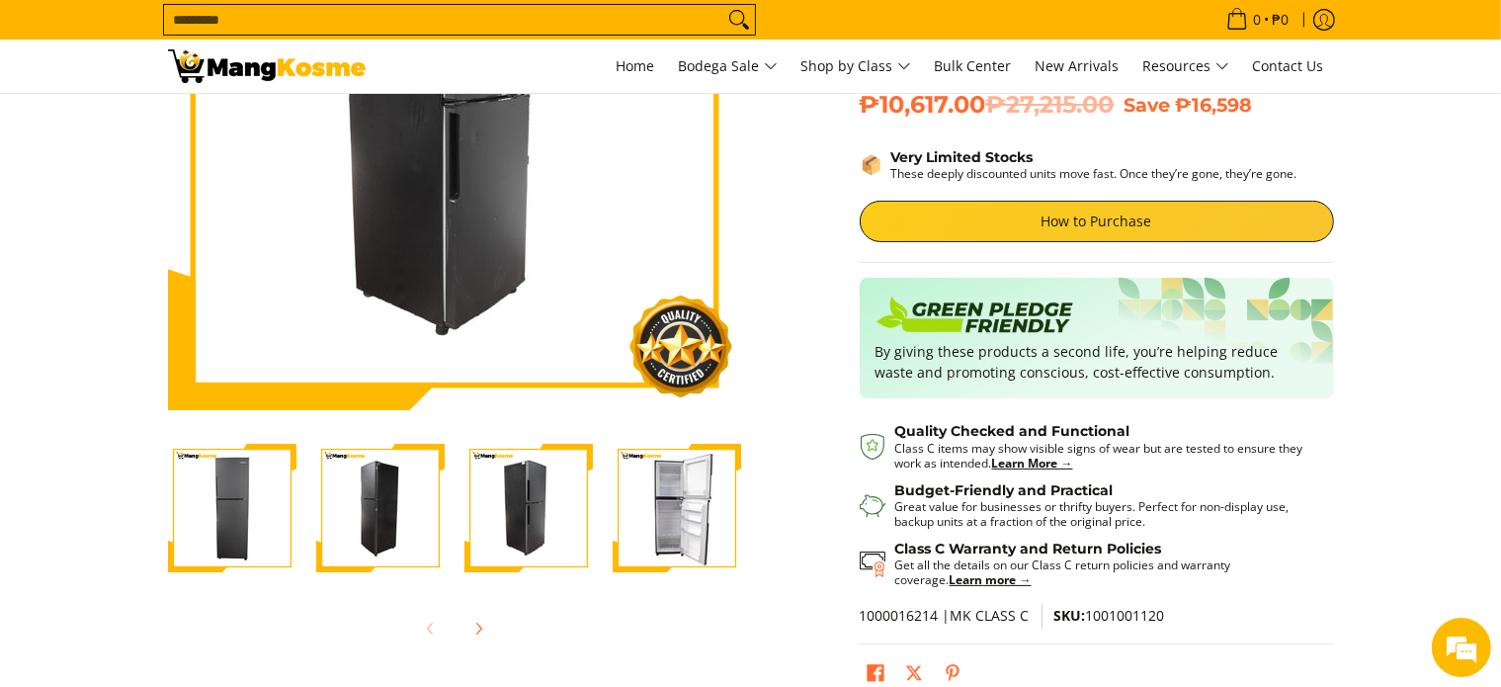
click at [395, 497] on img "Condura 10.1 Cu.Ft. Direct Cool TD Manual Inverter Refrigerator, Midnight Sapph…" at bounding box center [380, 508] width 128 height 128
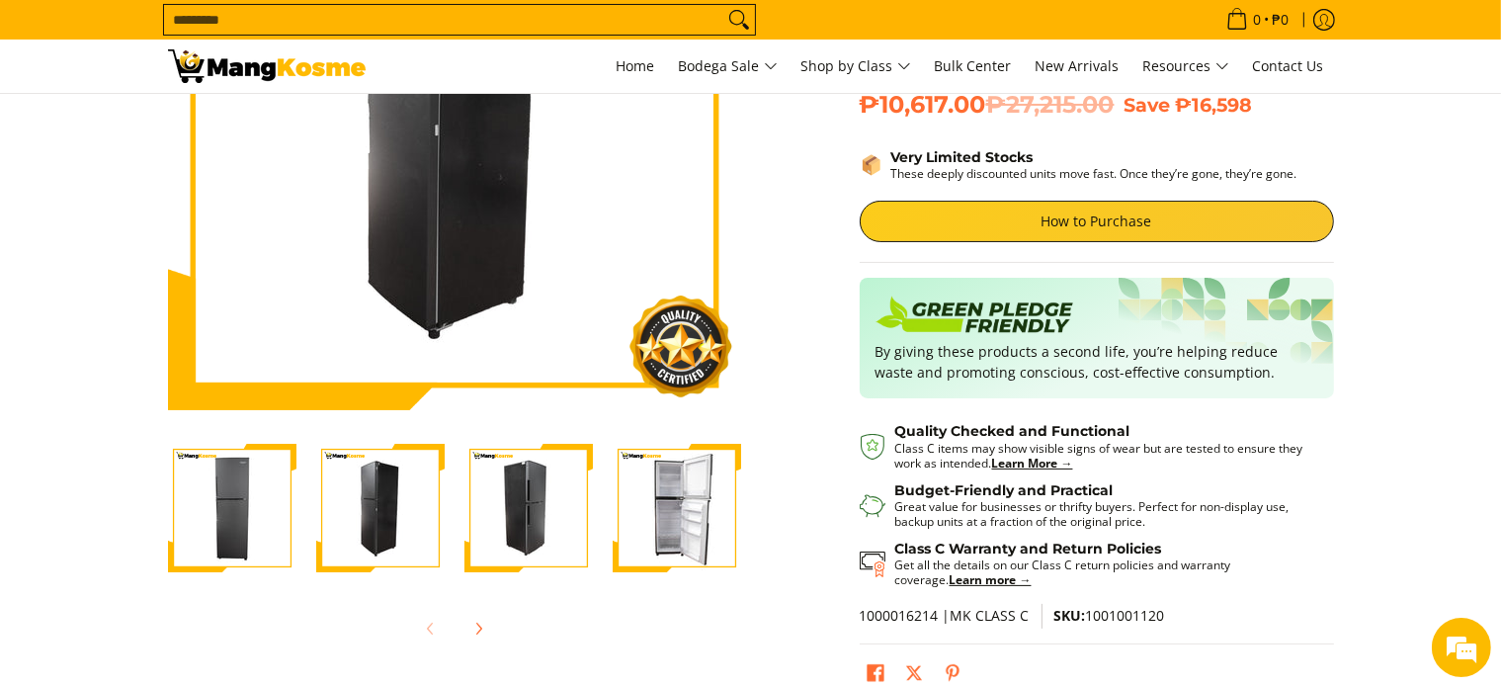
click at [544, 494] on img "Condura 10.1 Cu.Ft. Direct Cool TD Manual Inverter Refrigerator, Midnight Sapph…" at bounding box center [528, 508] width 128 height 128
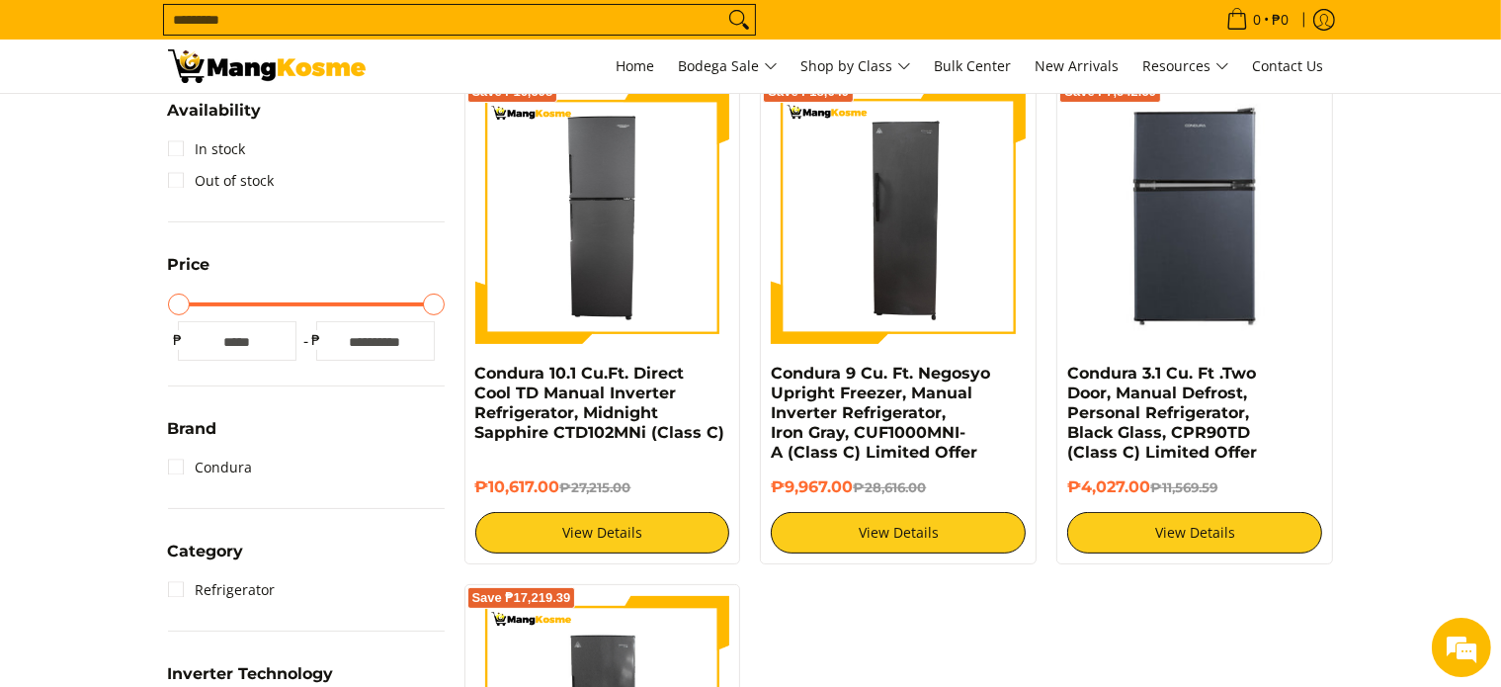
scroll to position [296, 0]
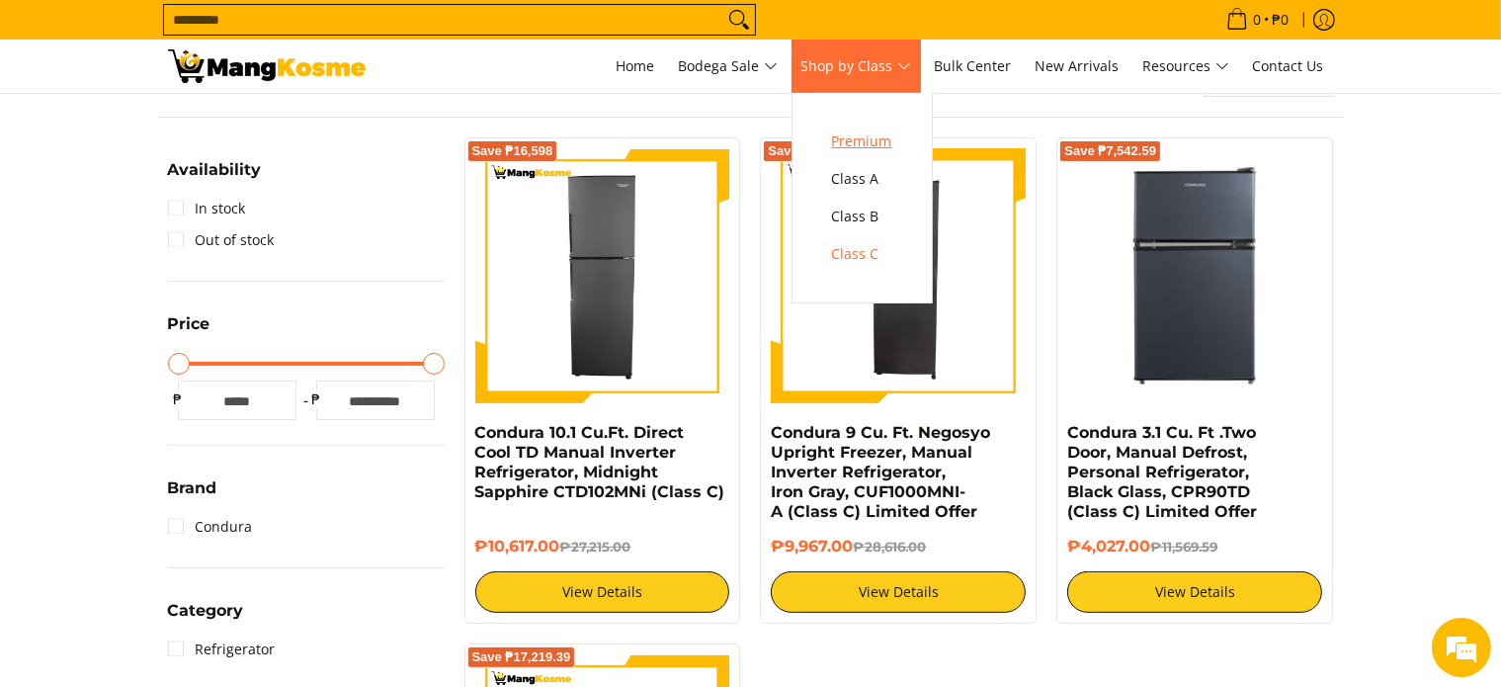
click at [862, 135] on span "Premium" at bounding box center [862, 141] width 60 height 25
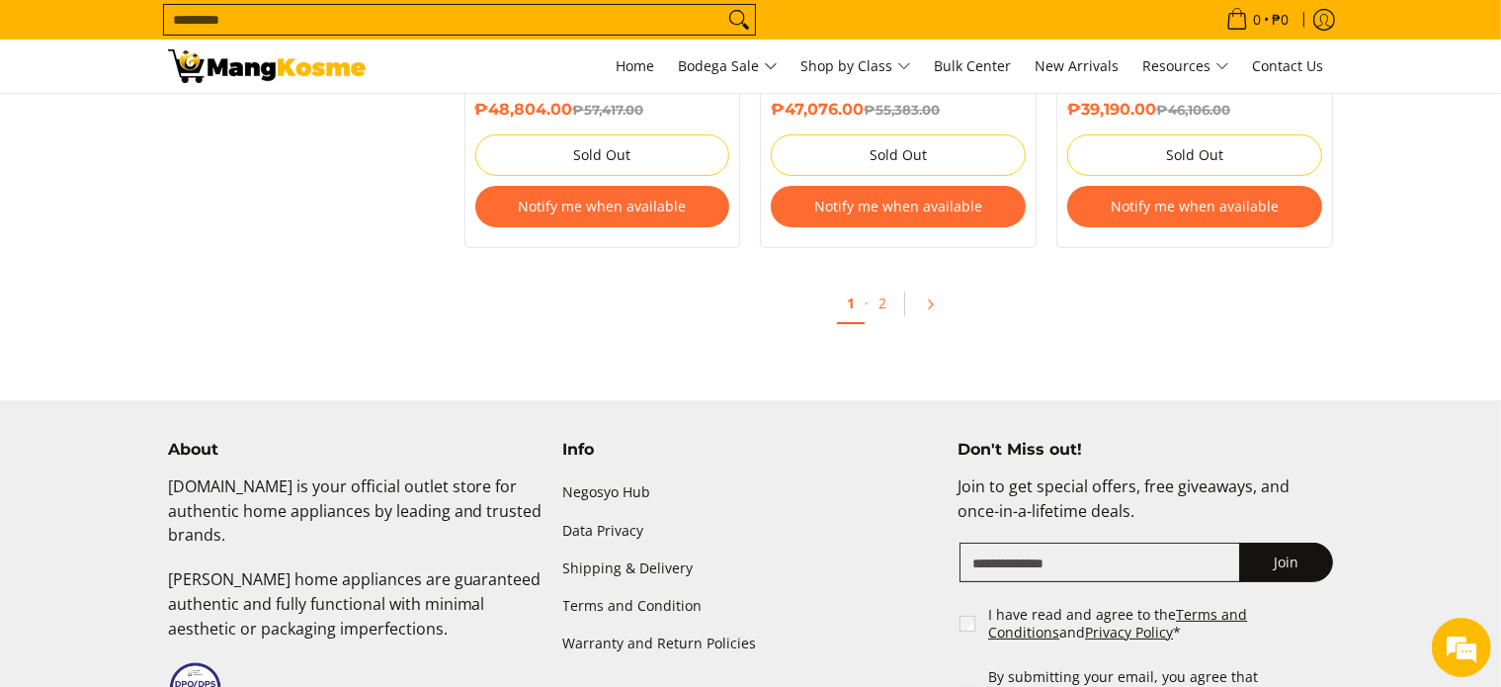
scroll to position [7993, 0]
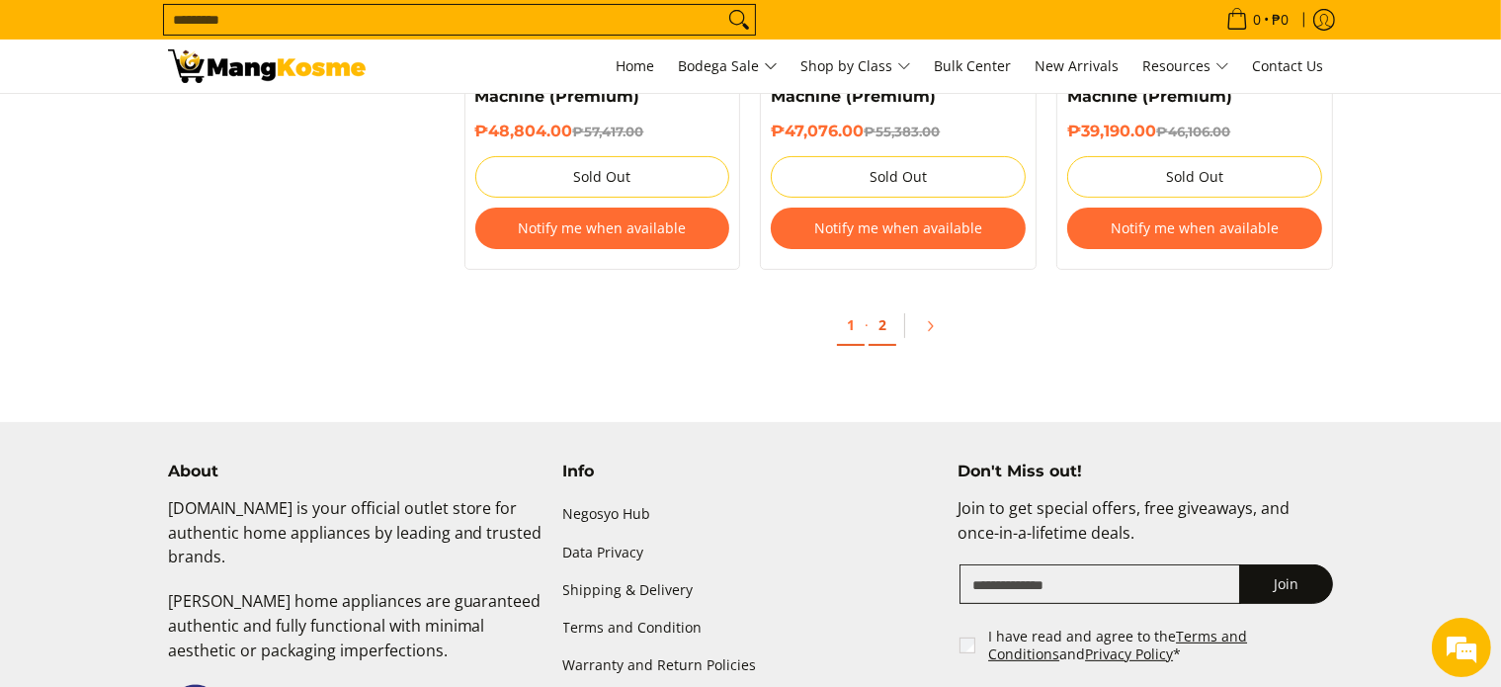
click at [880, 346] on link "2" at bounding box center [882, 325] width 28 height 41
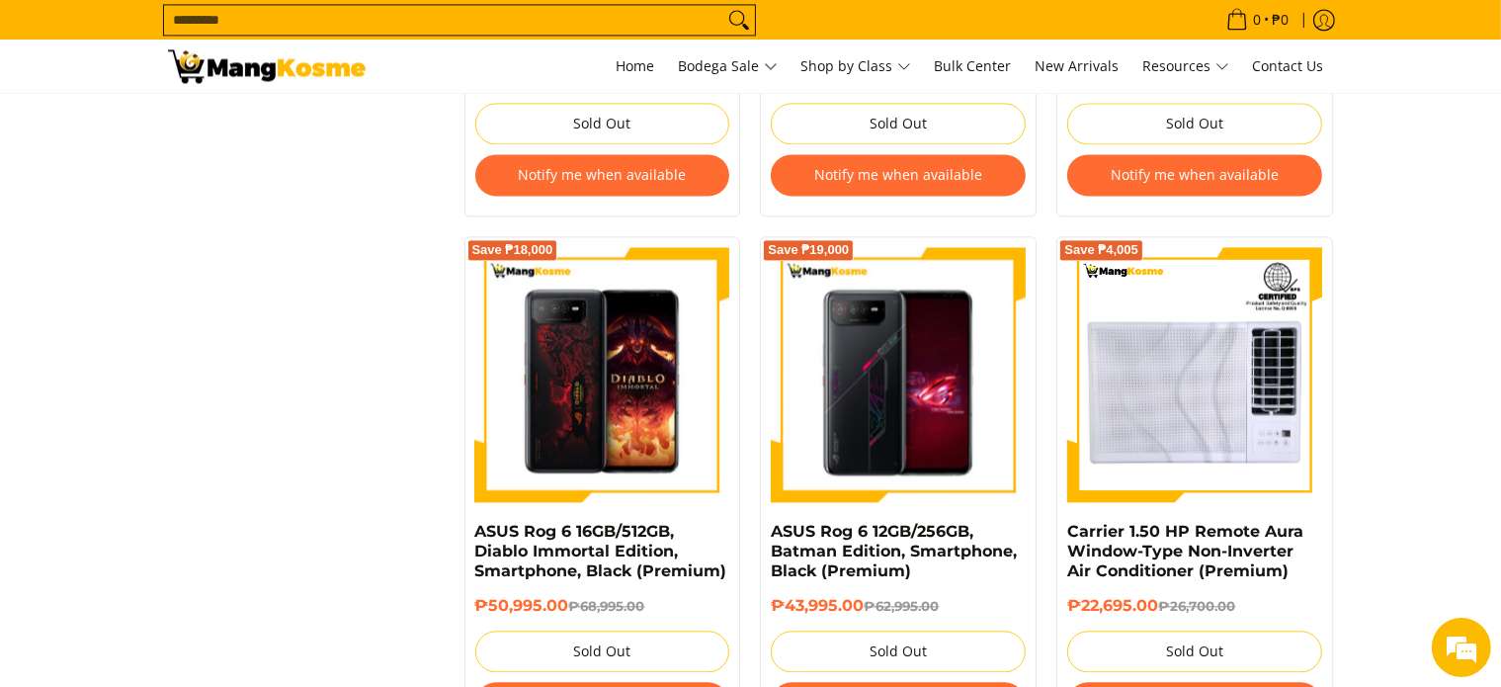
scroll to position [4428, 0]
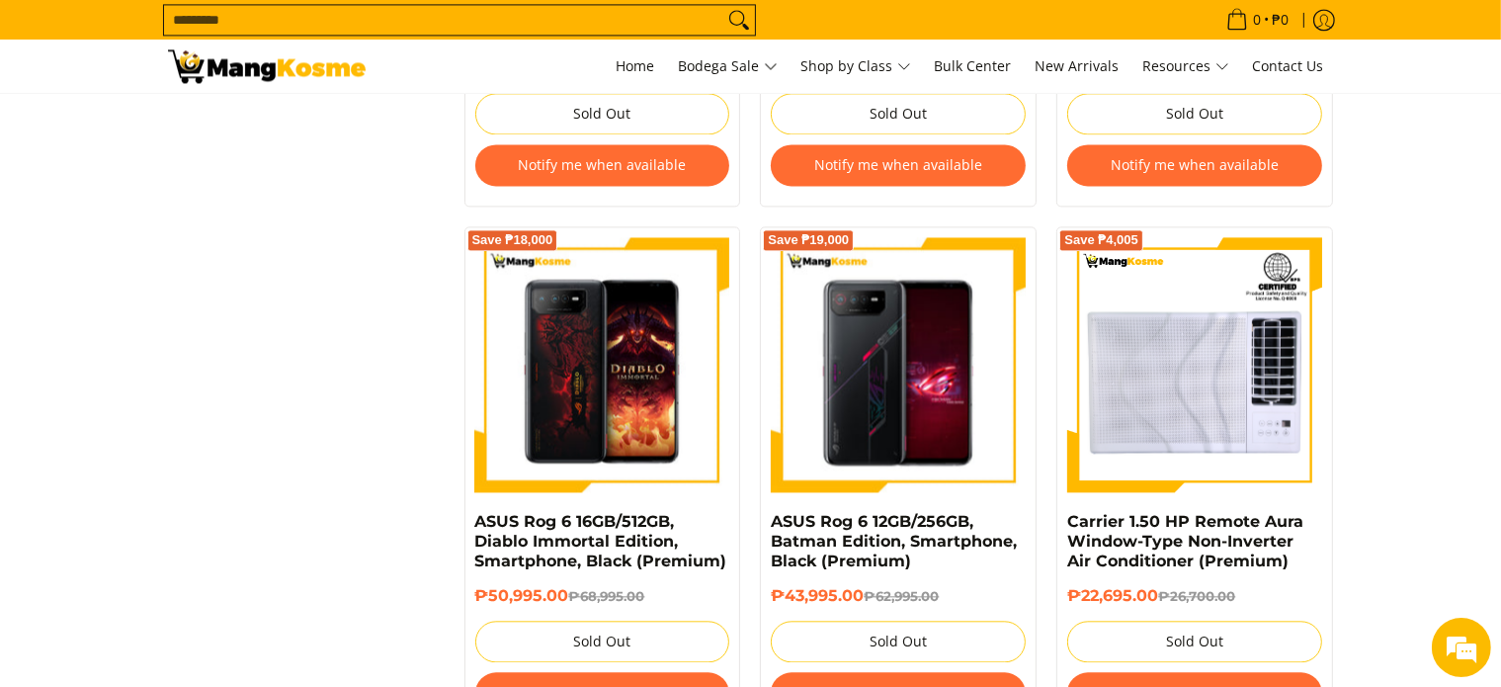
drag, startPoint x: 0, startPoint y: 0, endPoint x: 1553, endPoint y: 393, distance: 1602.1
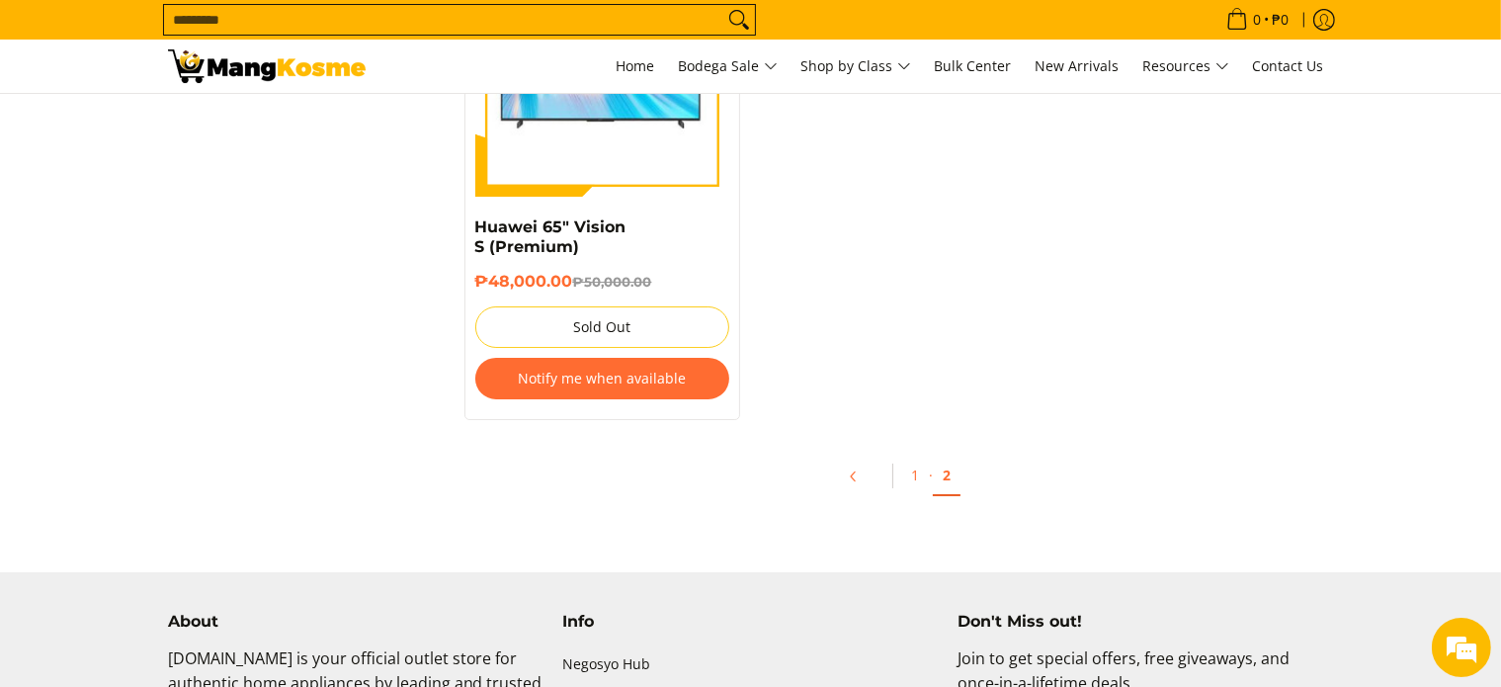
scroll to position [7390, 0]
